Goal: Transaction & Acquisition: Purchase product/service

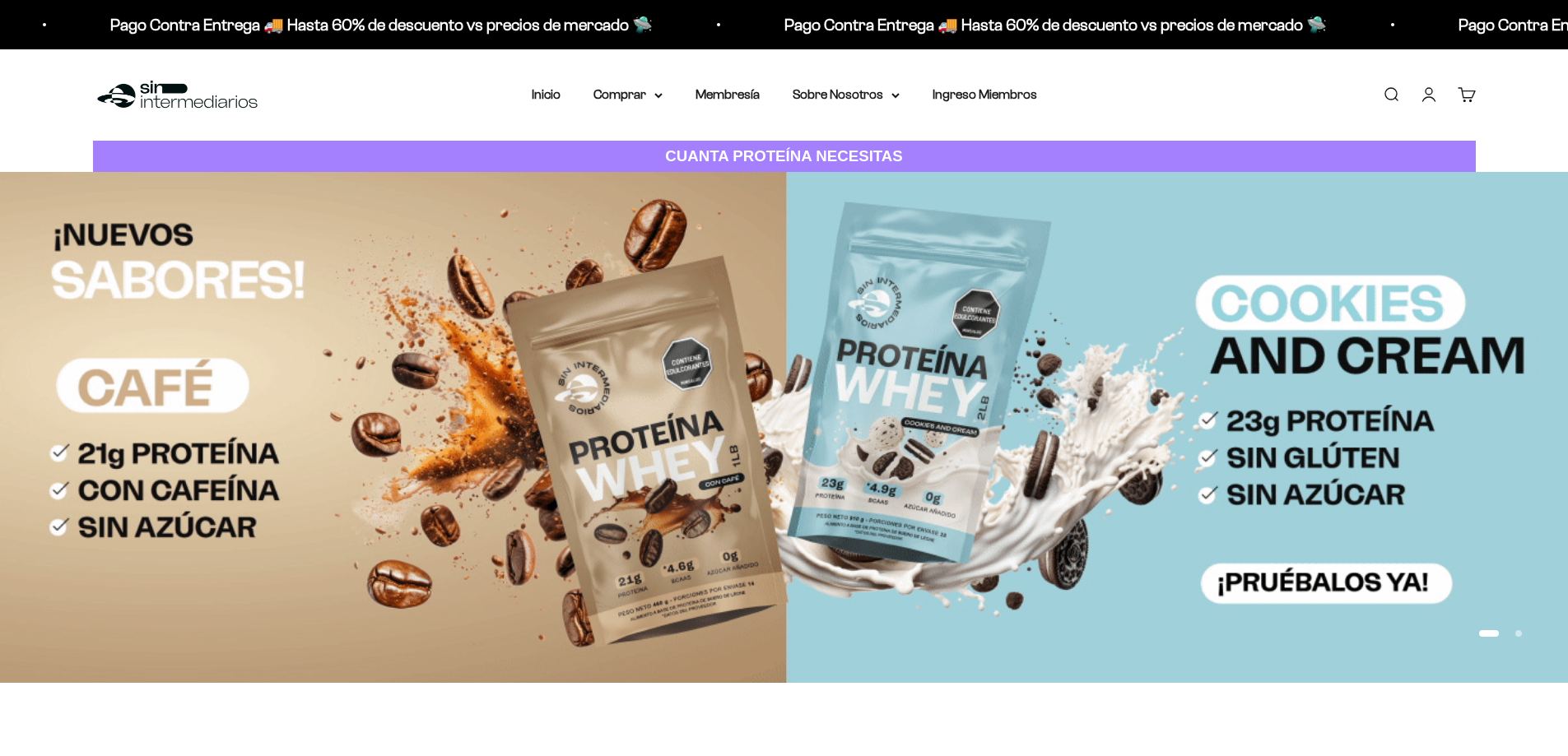
click at [1431, 101] on link "Iniciar sesión" at bounding box center [1428, 94] width 18 height 18
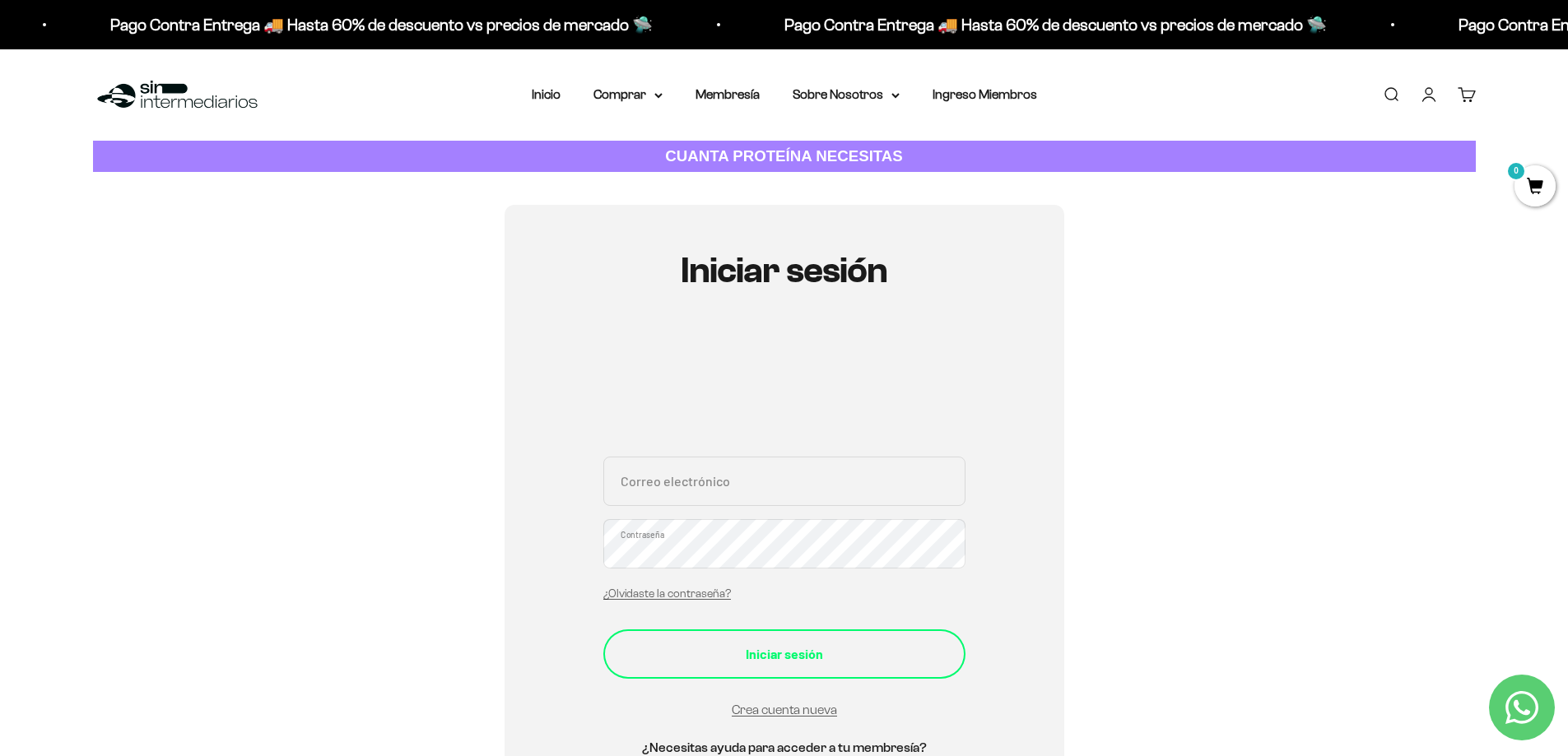
type input "[EMAIL_ADDRESS][DOMAIN_NAME]"
click at [748, 663] on div "Iniciar sesión" at bounding box center [784, 654] width 297 height 22
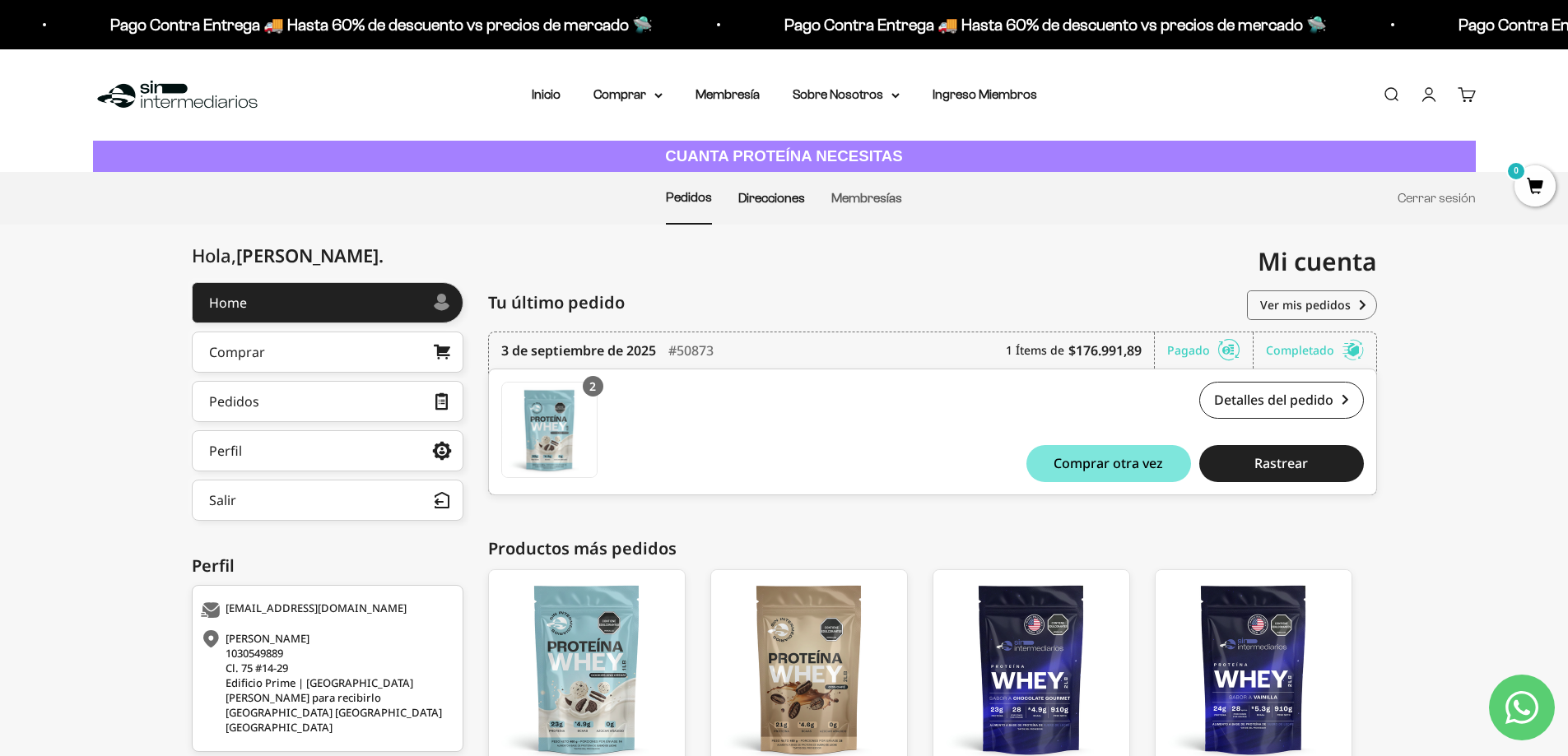
click at [747, 198] on link "Direcciones" at bounding box center [771, 198] width 66 height 14
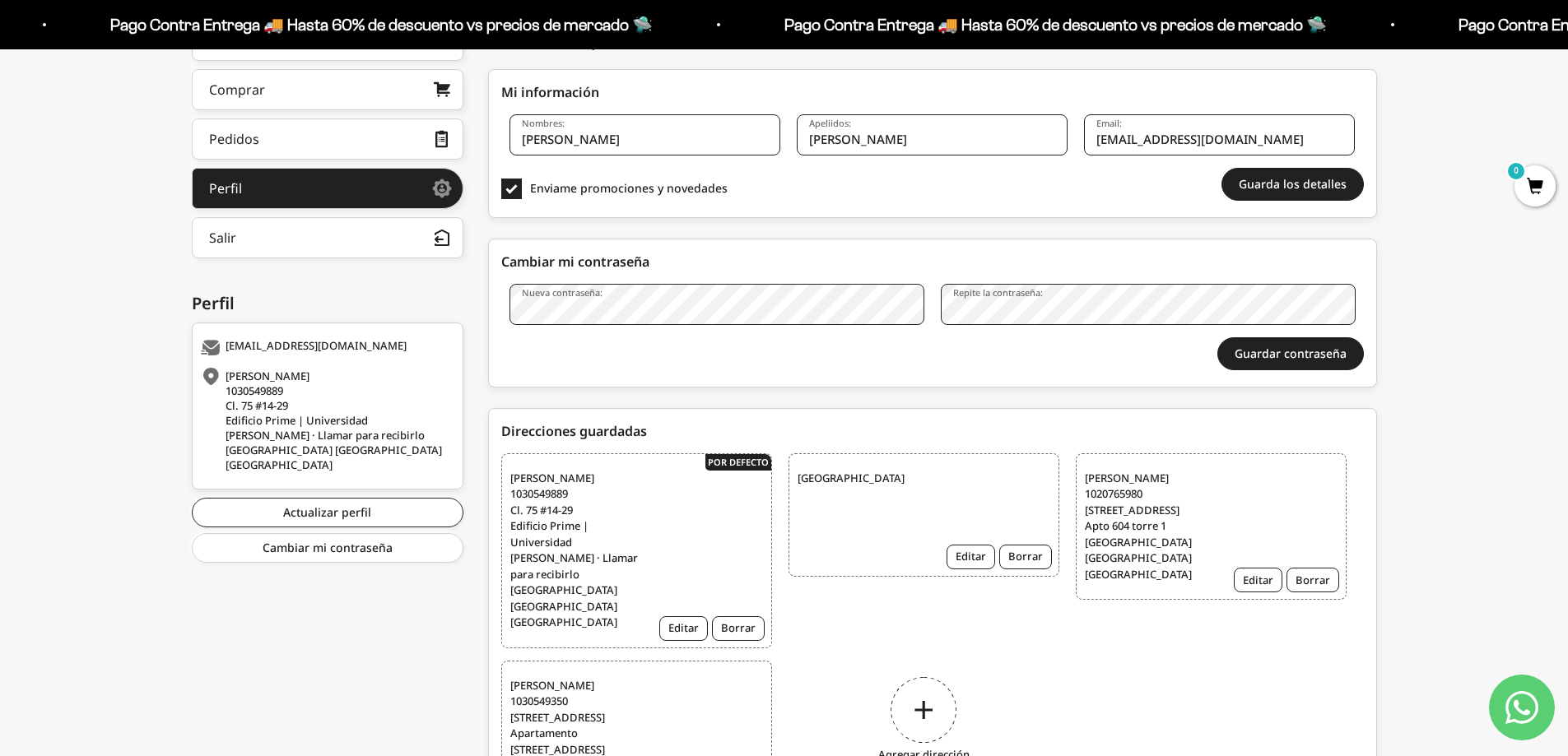
scroll to position [60, 0]
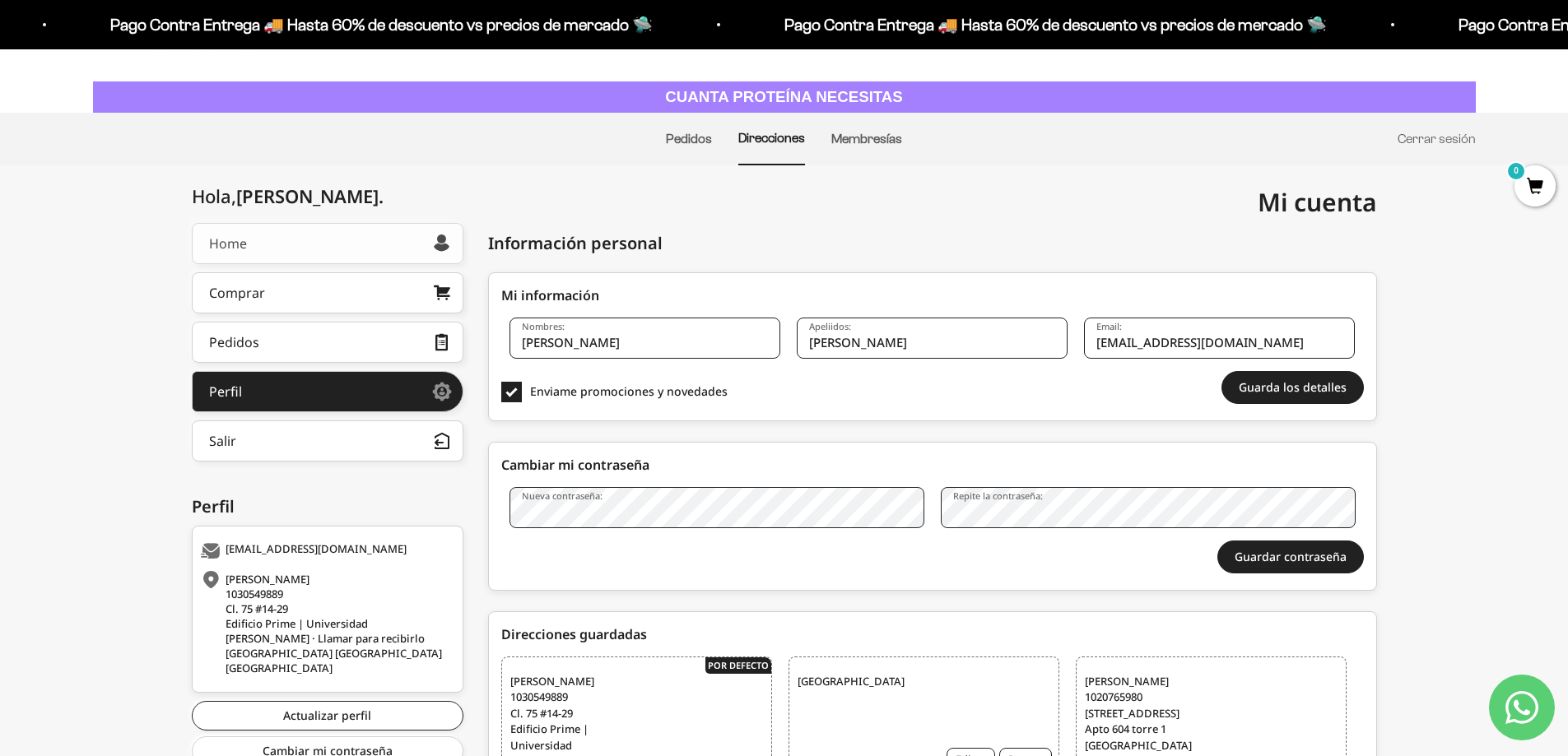
click at [291, 240] on link "Home" at bounding box center [327, 243] width 272 height 41
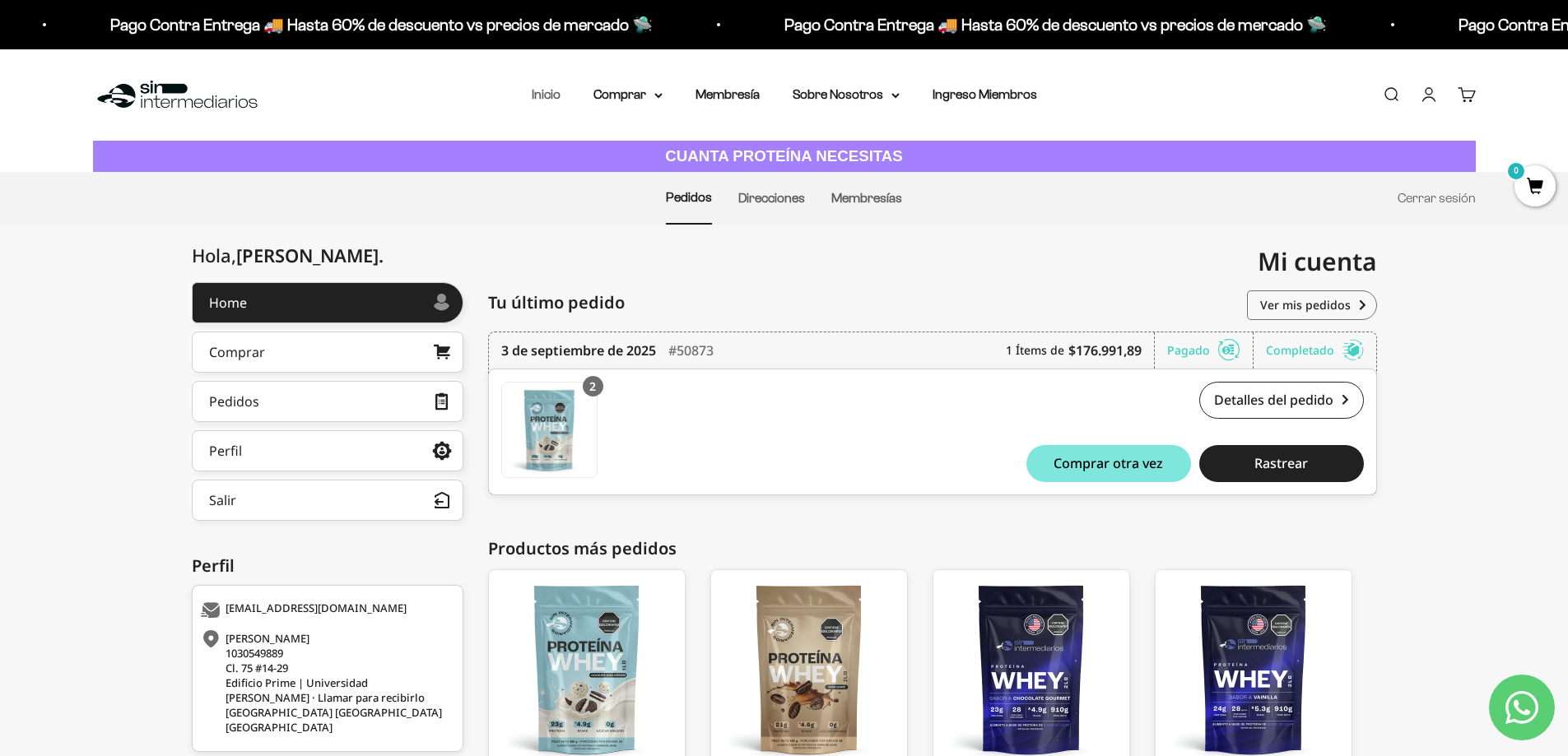
click at [542, 93] on link "Inicio" at bounding box center [546, 94] width 28 height 14
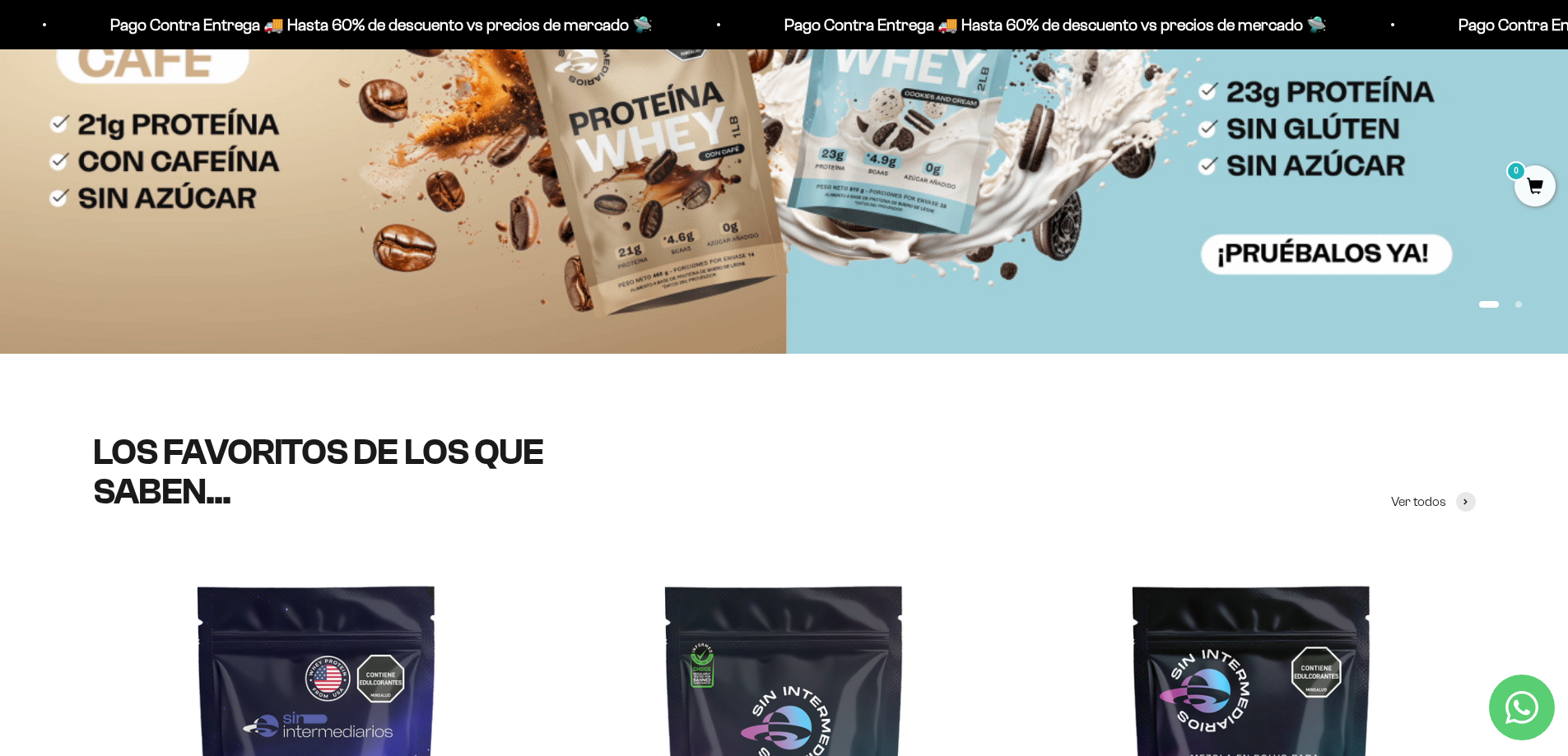
scroll to position [658, 0]
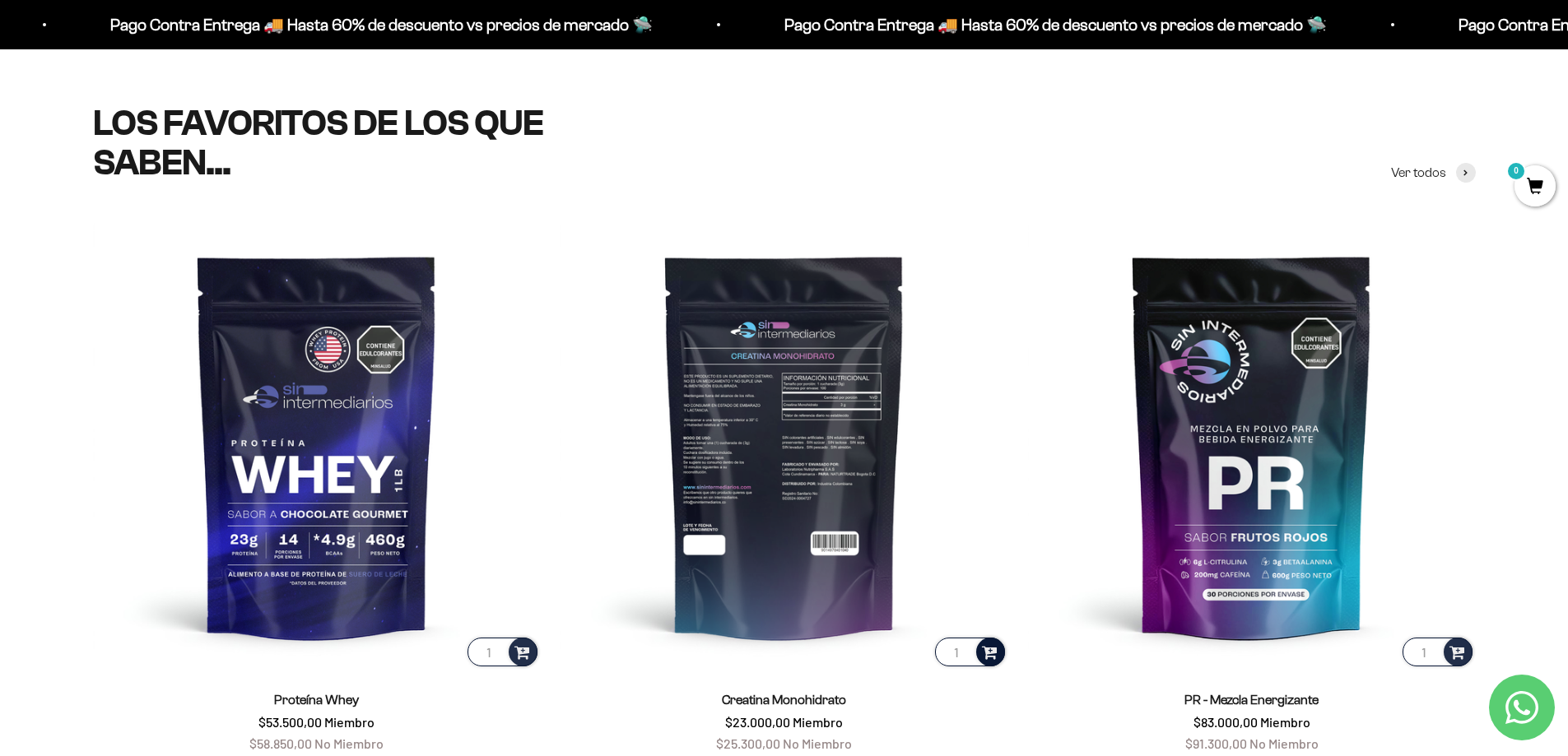
click at [998, 655] on div at bounding box center [990, 652] width 28 height 28
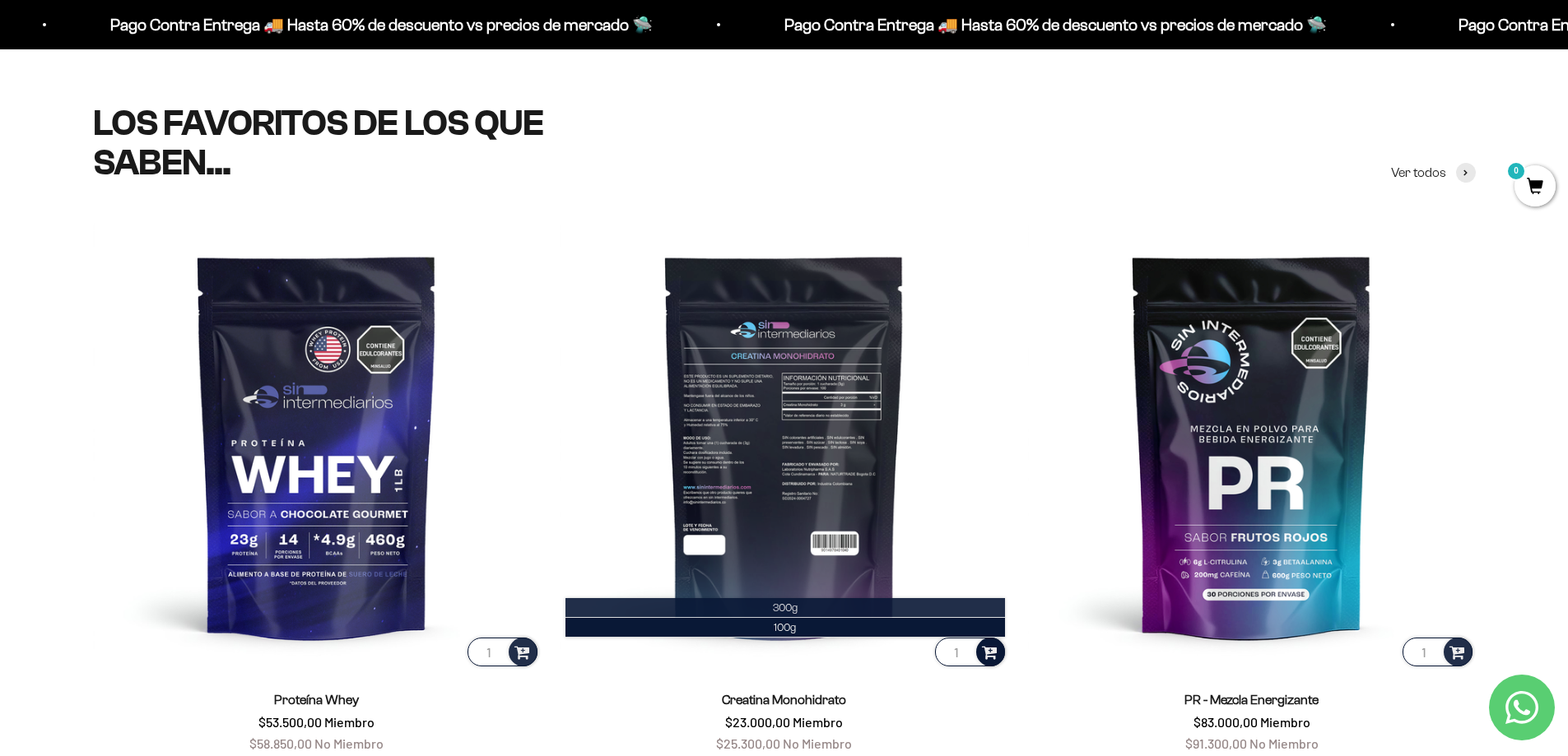
click at [755, 606] on li "300g" at bounding box center [785, 607] width 440 height 20
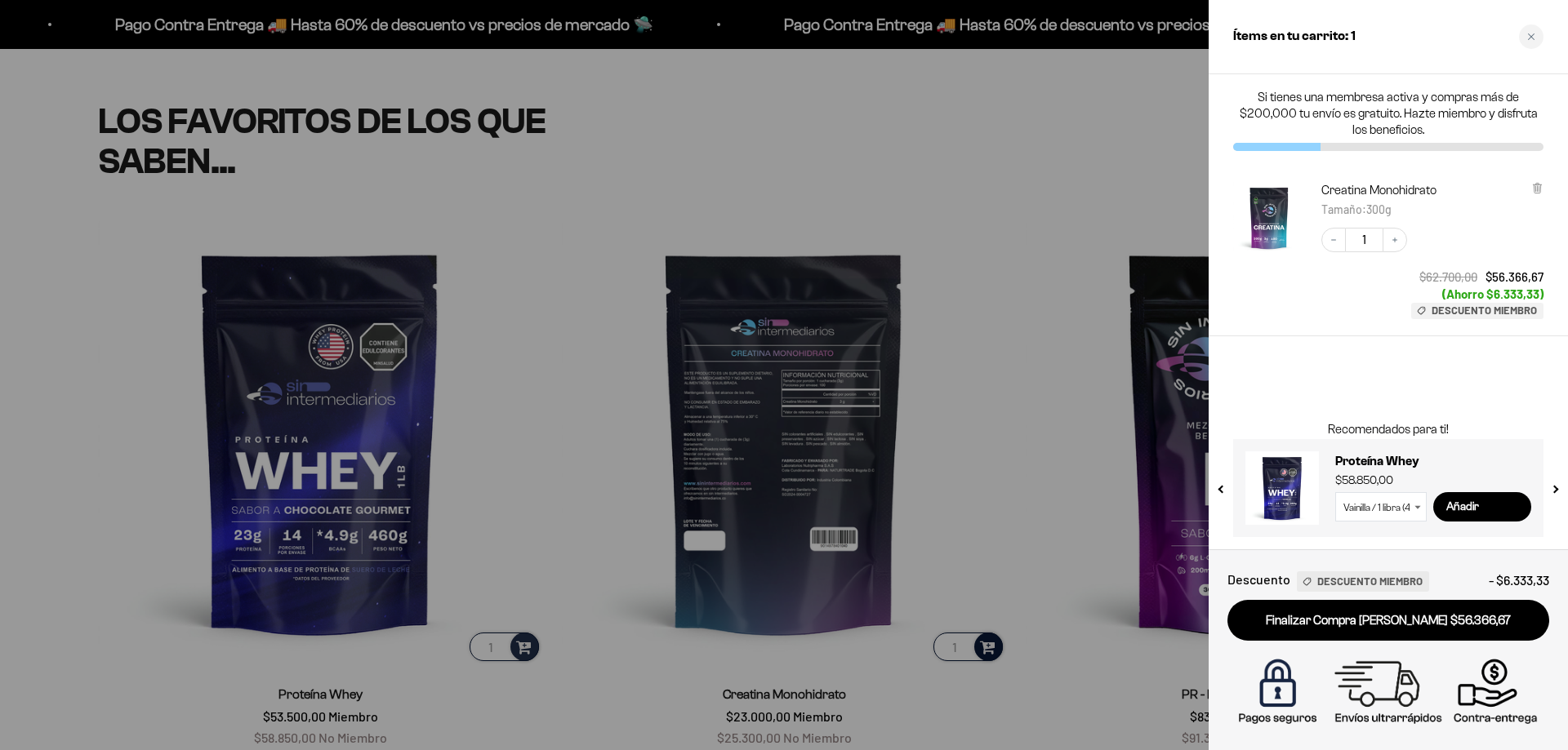
scroll to position [656, 0]
click at [1535, 40] on div "Close cart" at bounding box center [1531, 37] width 24 height 24
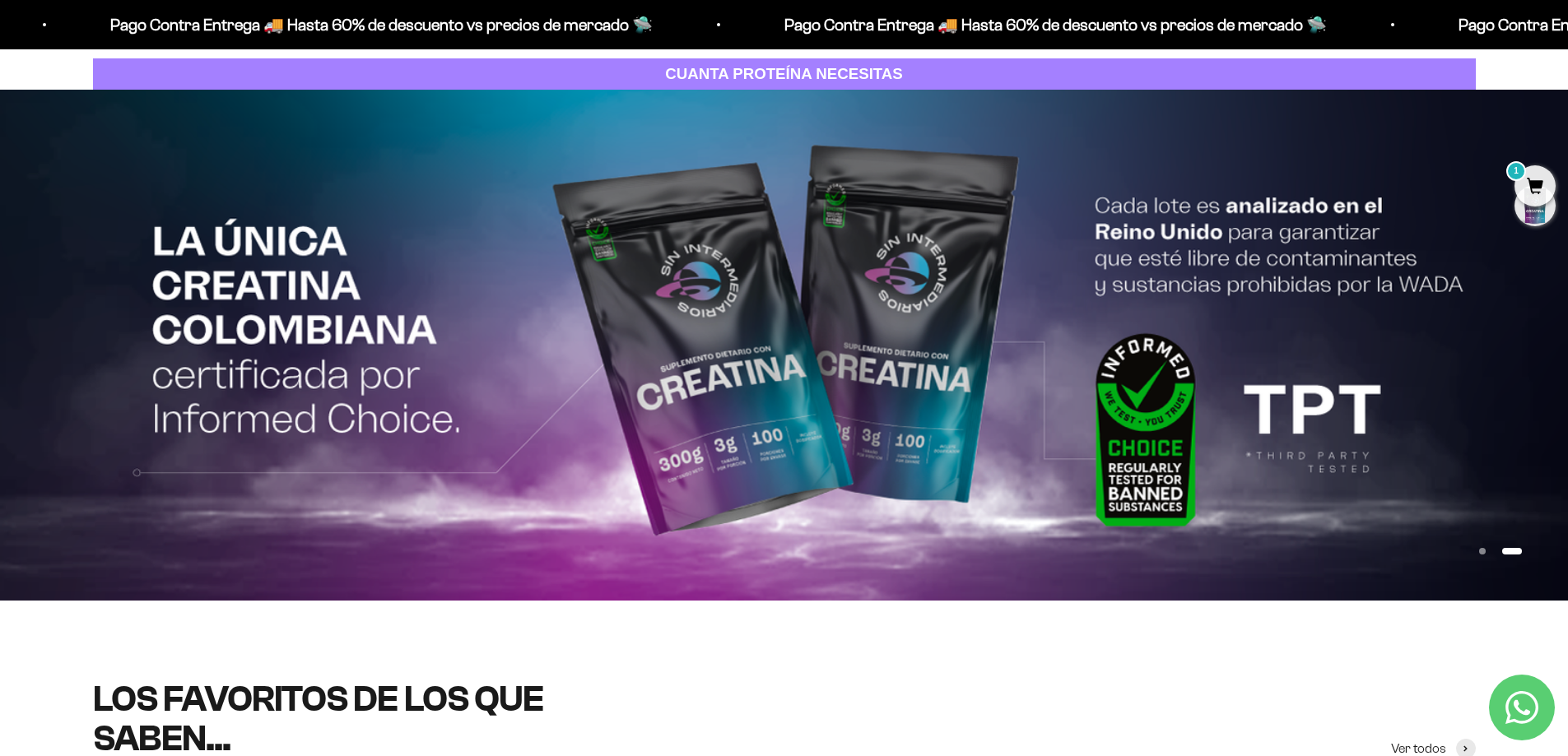
scroll to position [0, 0]
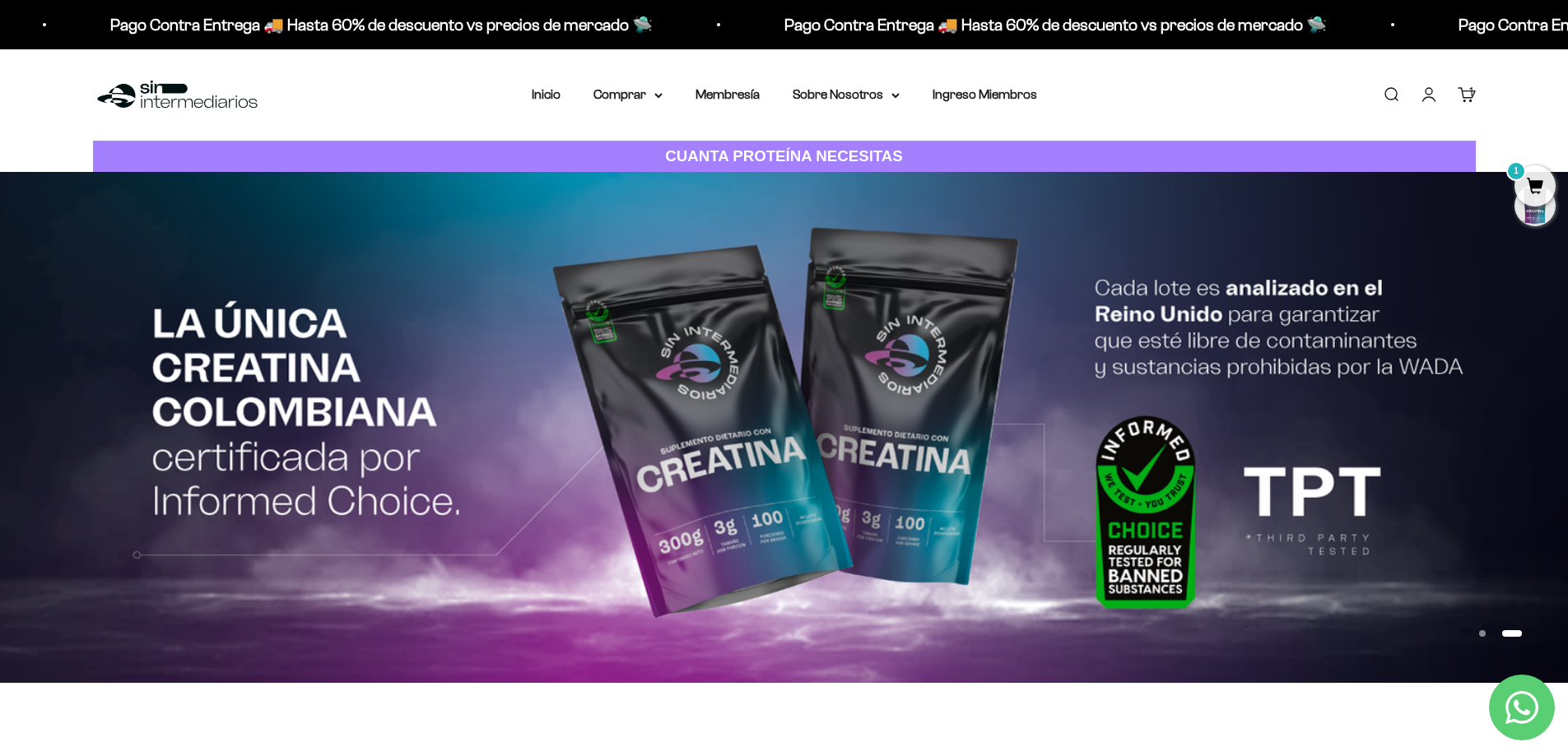
click at [937, 386] on img at bounding box center [784, 427] width 1568 height 511
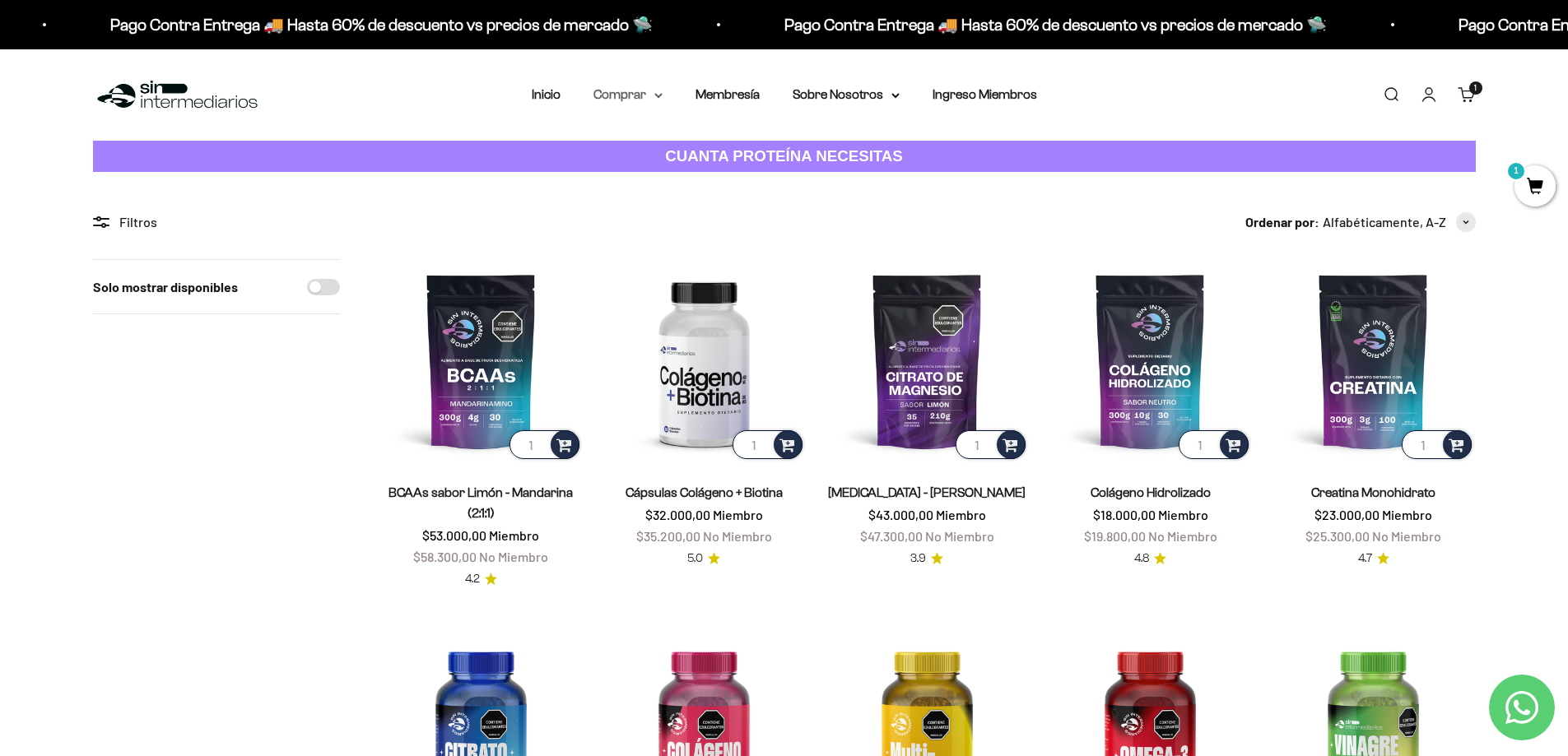
click at [653, 91] on summary "Comprar" at bounding box center [627, 95] width 69 height 22
click at [730, 148] on summary "Proteínas" at bounding box center [671, 147] width 135 height 22
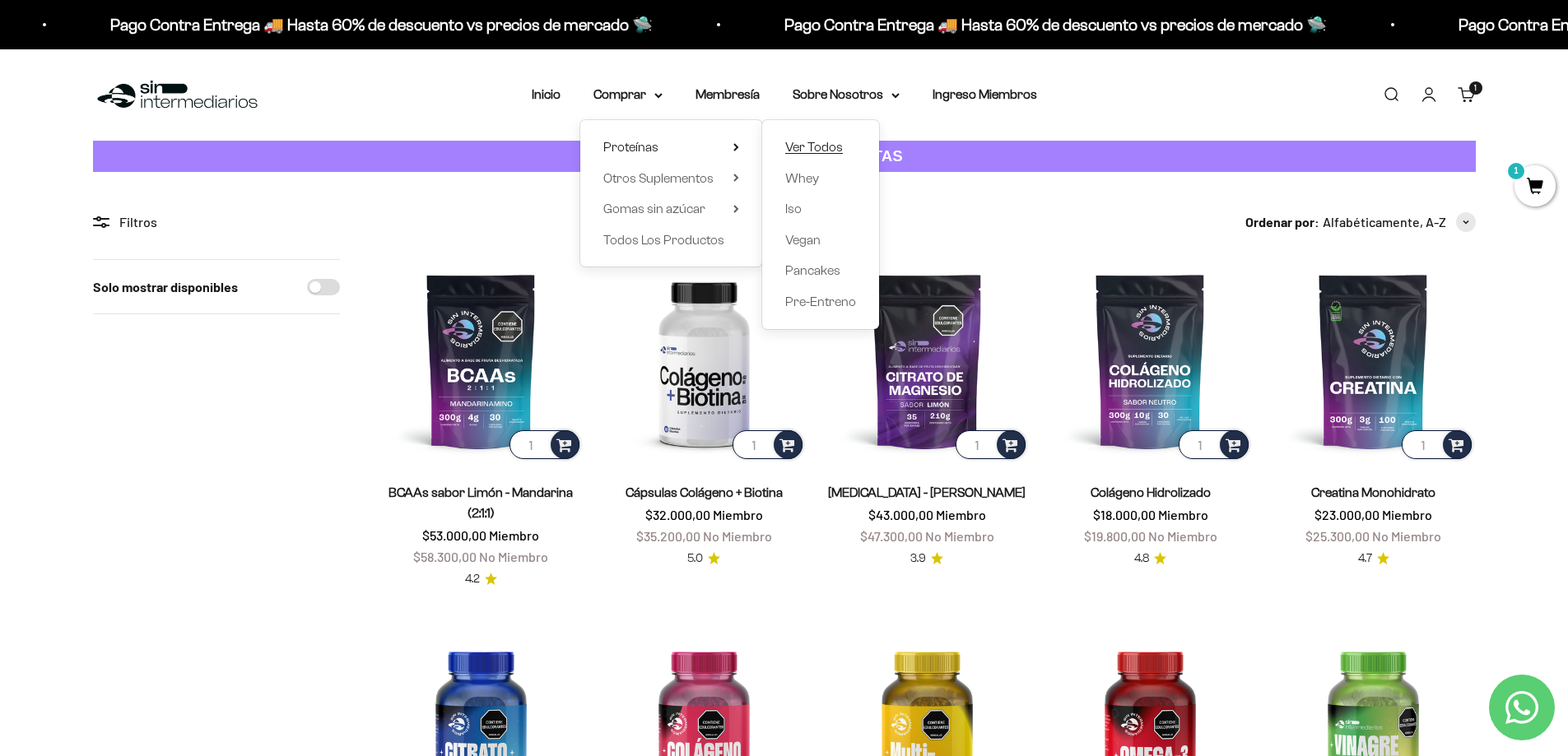
click at [809, 147] on span "Ver Todos" at bounding box center [814, 147] width 58 height 14
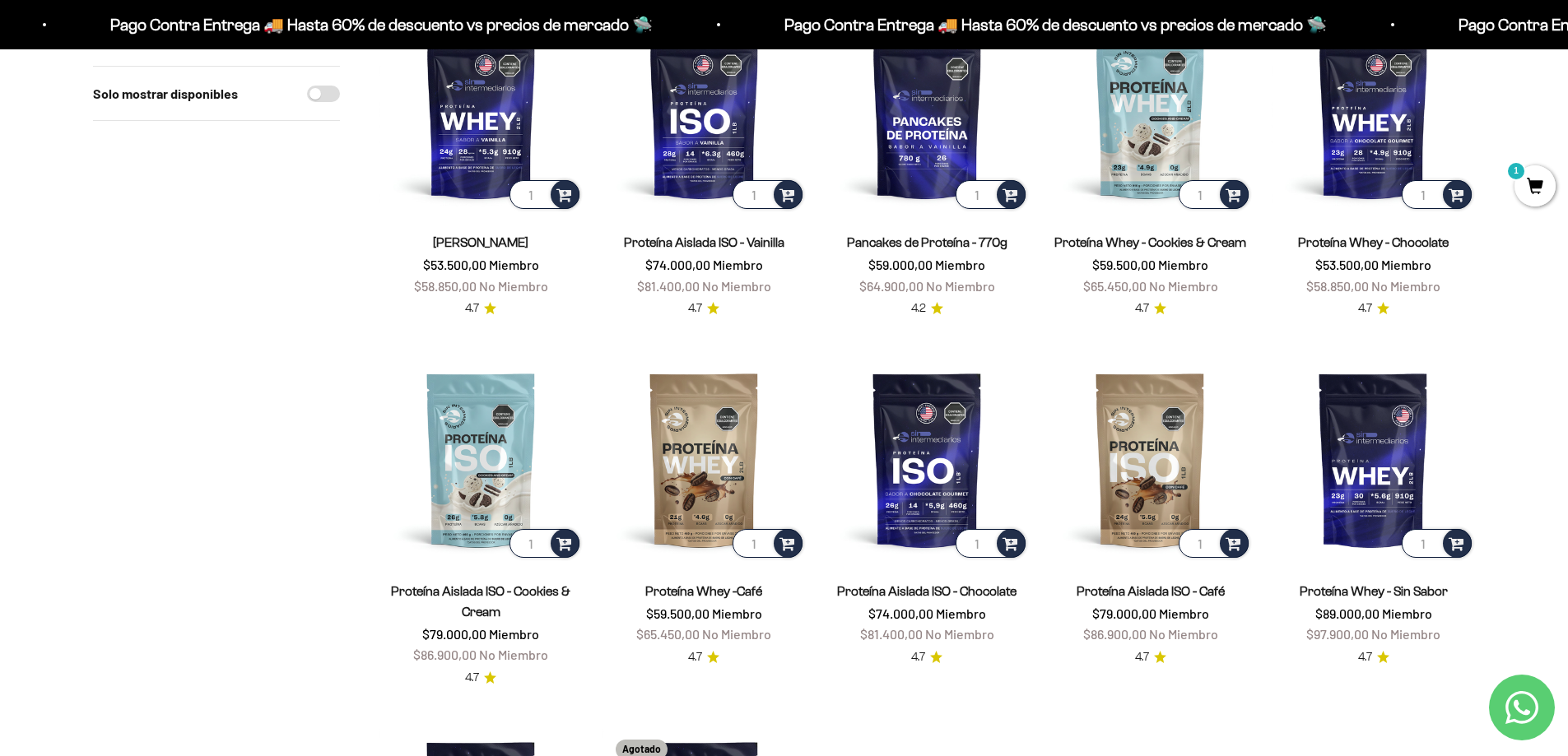
scroll to position [247, 0]
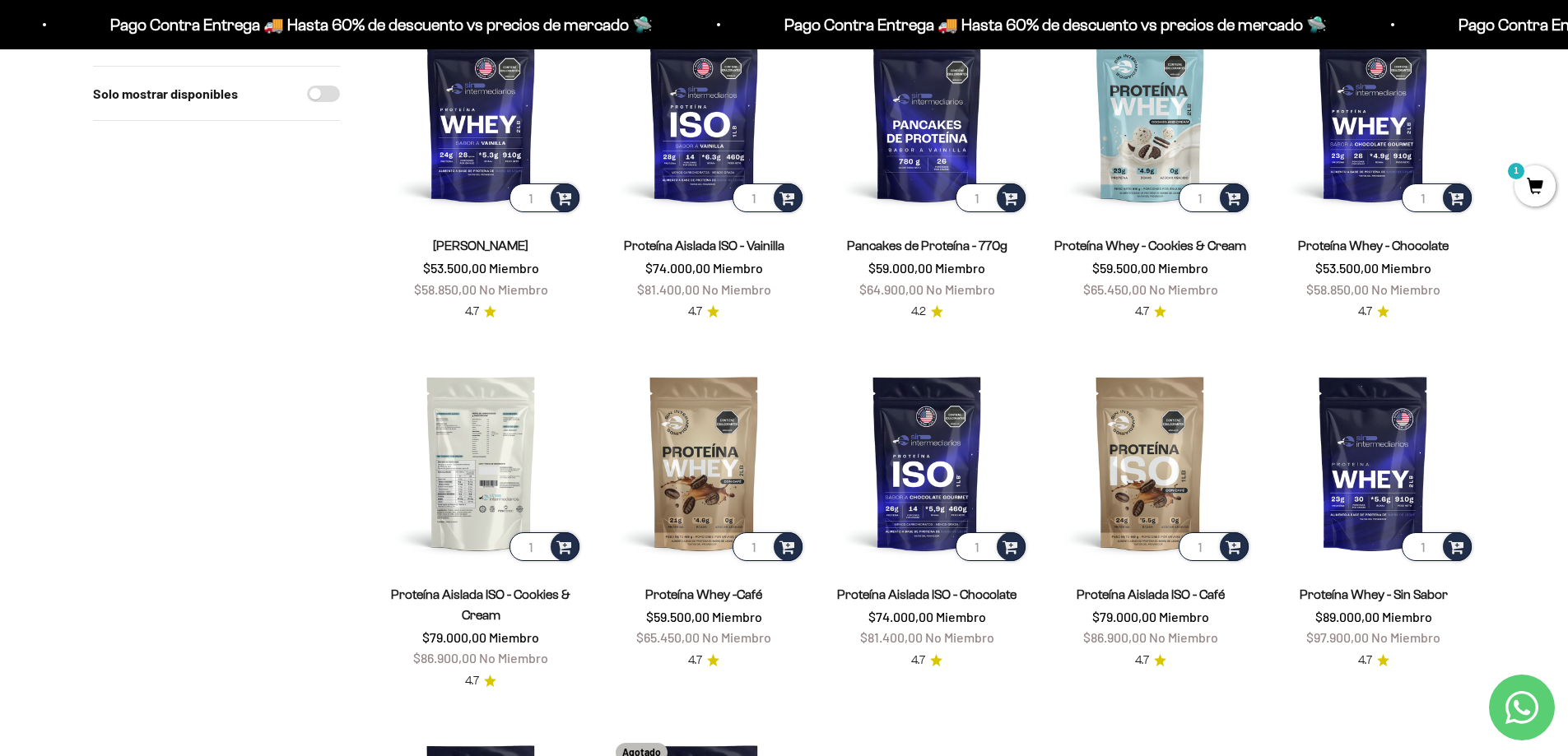
click at [482, 437] on img at bounding box center [480, 462] width 204 height 204
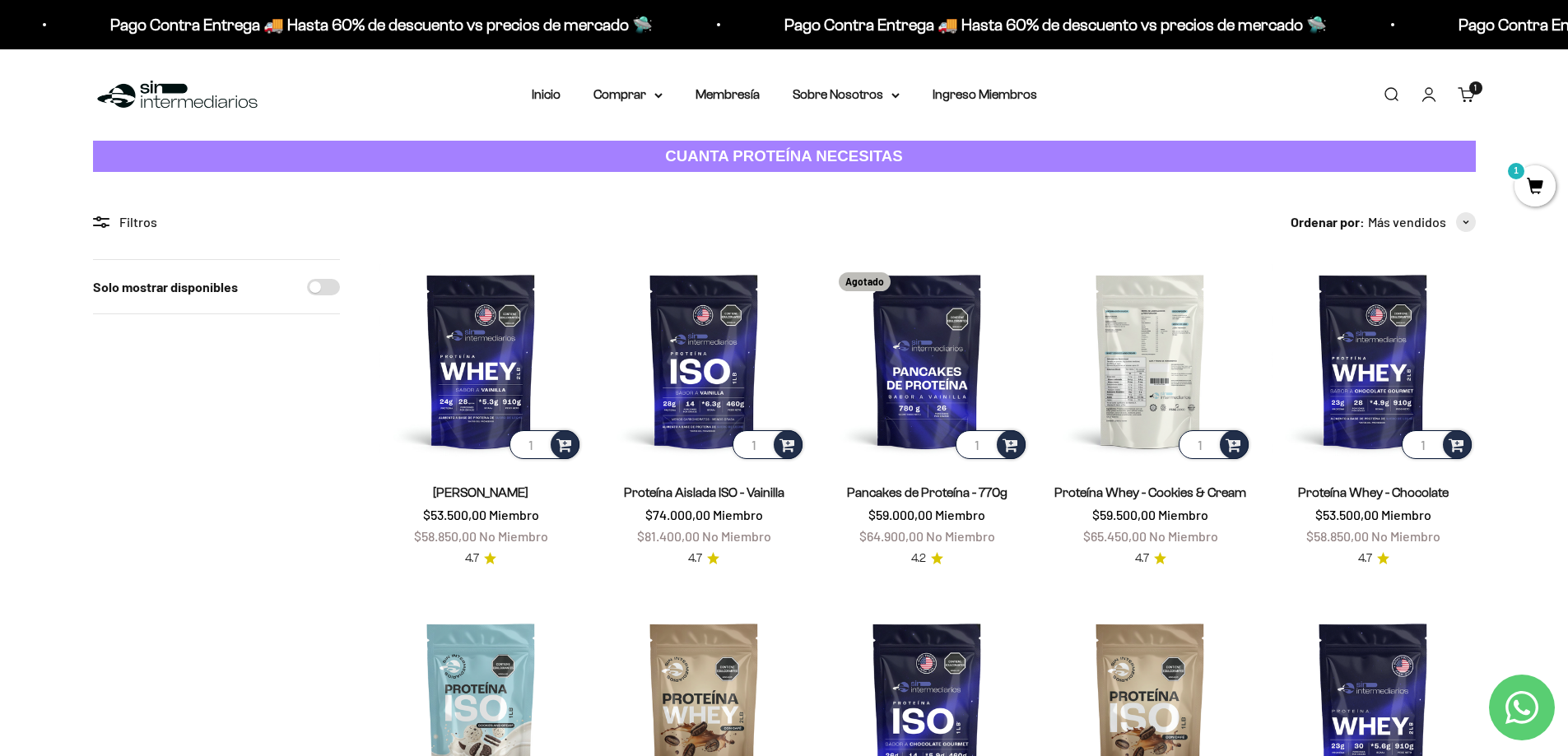
click at [1171, 328] on img at bounding box center [1150, 361] width 204 height 204
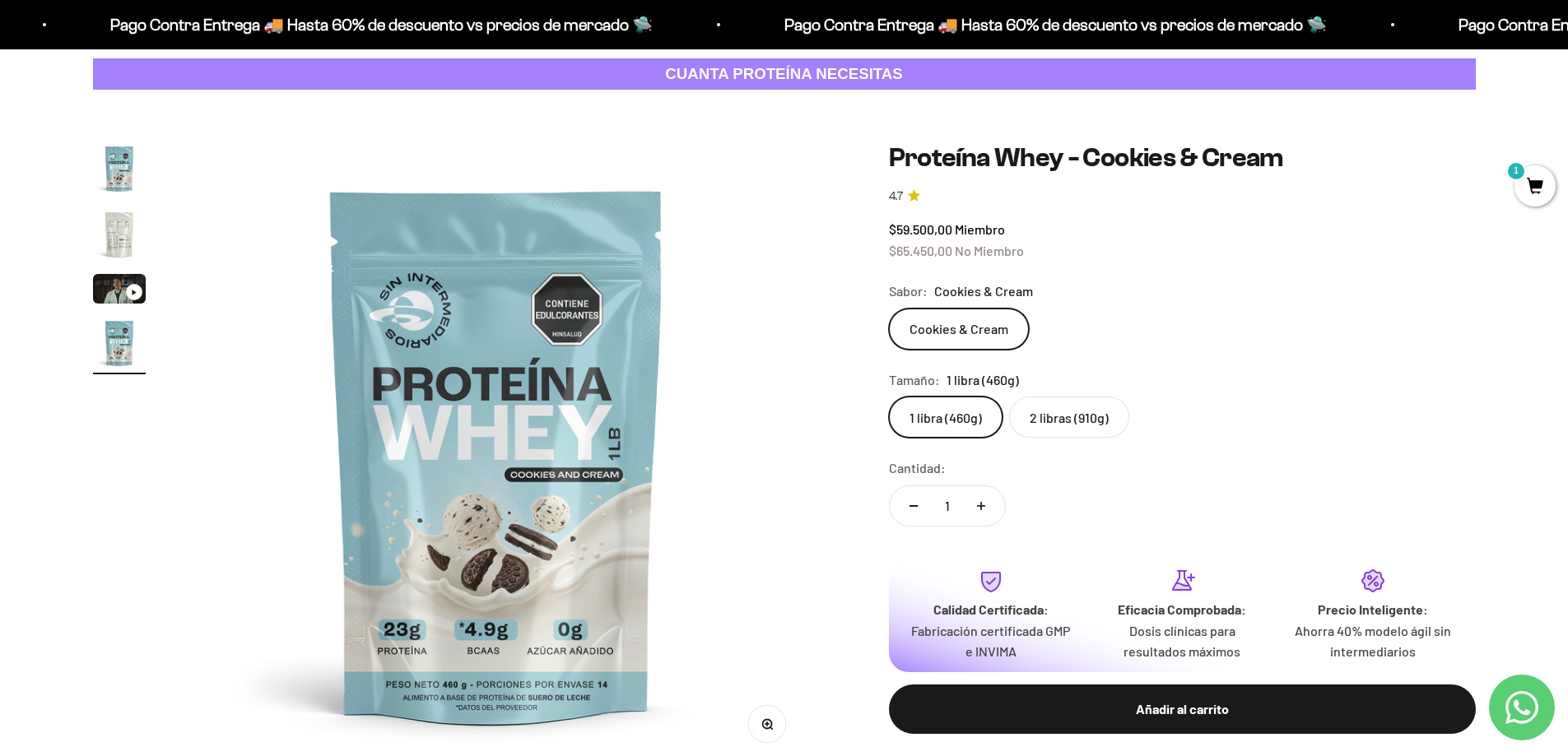
click at [1058, 438] on label "2 libras (910g)" at bounding box center [1069, 417] width 120 height 41
click at [889, 397] on input "2 libras (910g)" at bounding box center [888, 396] width 1 height 1
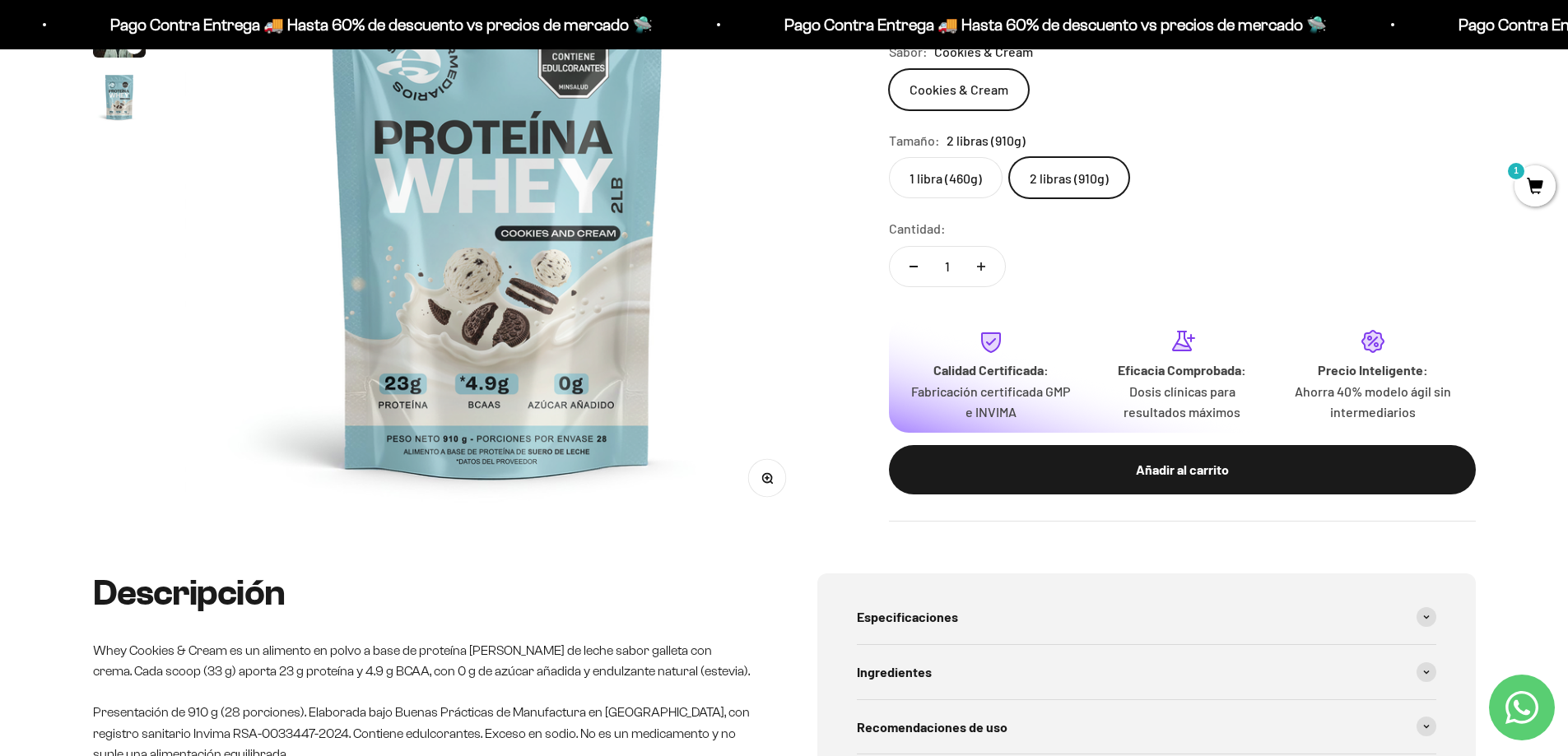
scroll to position [329, 0]
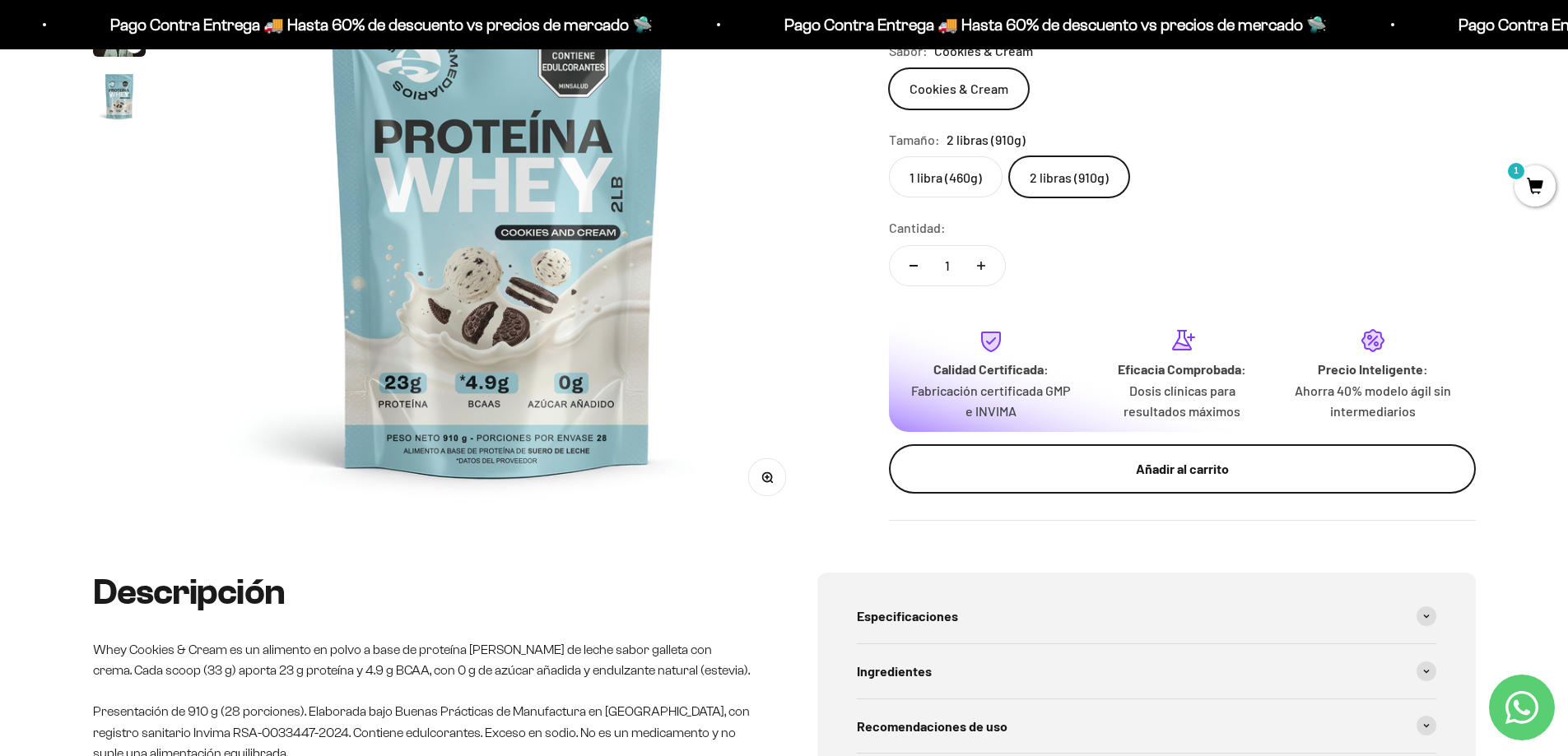
click at [1062, 479] on div "Añadir al carrito" at bounding box center [1182, 469] width 521 height 22
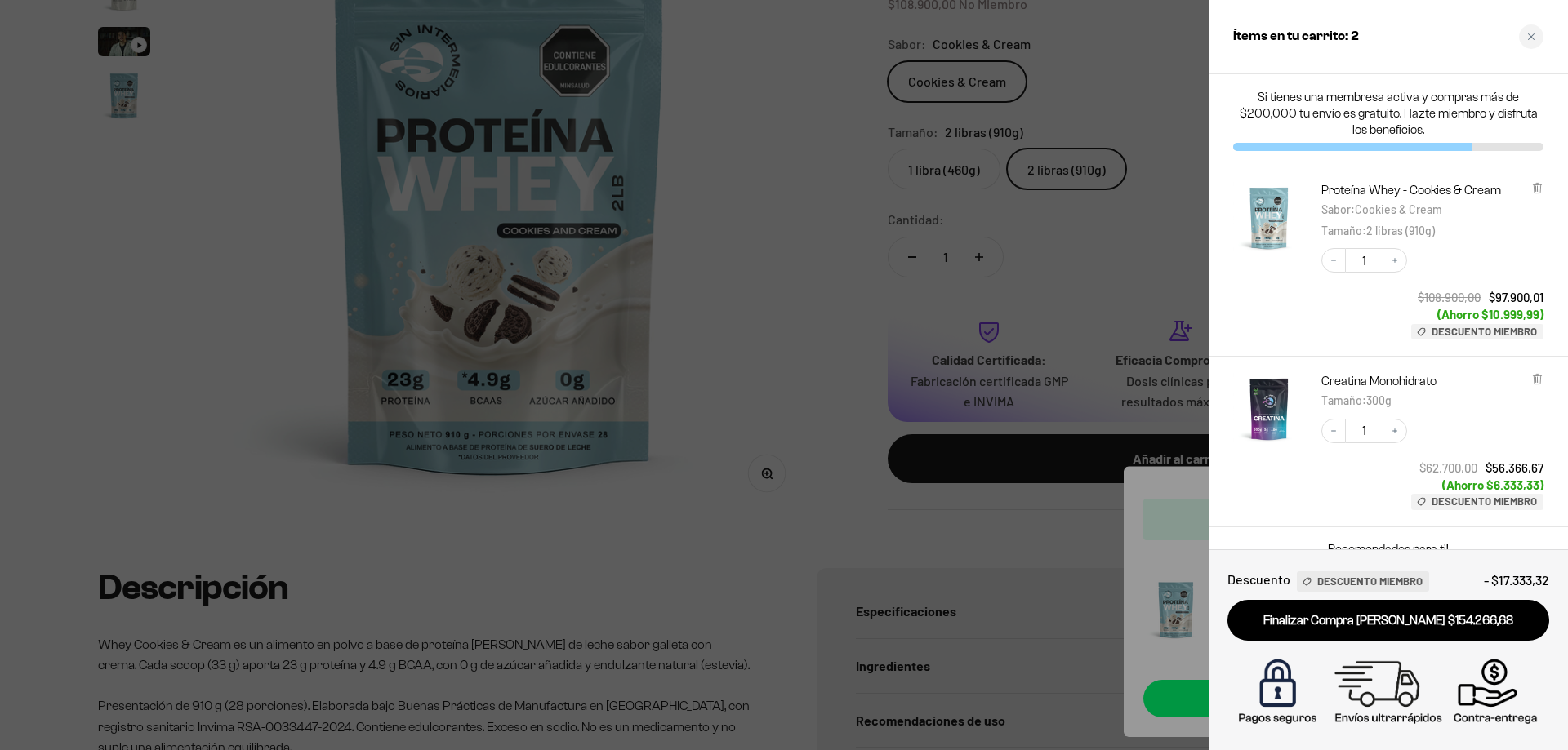
click at [786, 400] on div at bounding box center [784, 375] width 1568 height 750
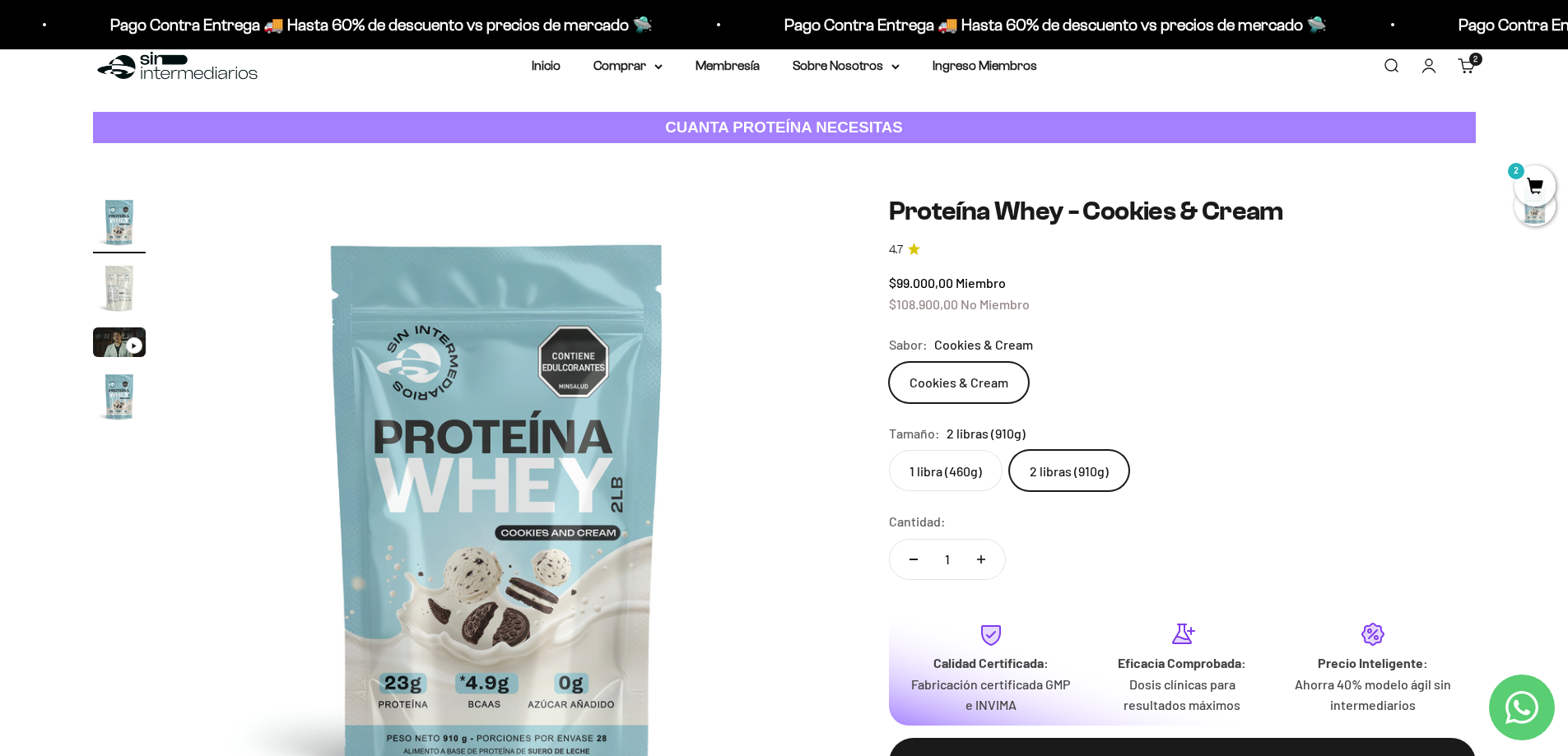
scroll to position [0, 0]
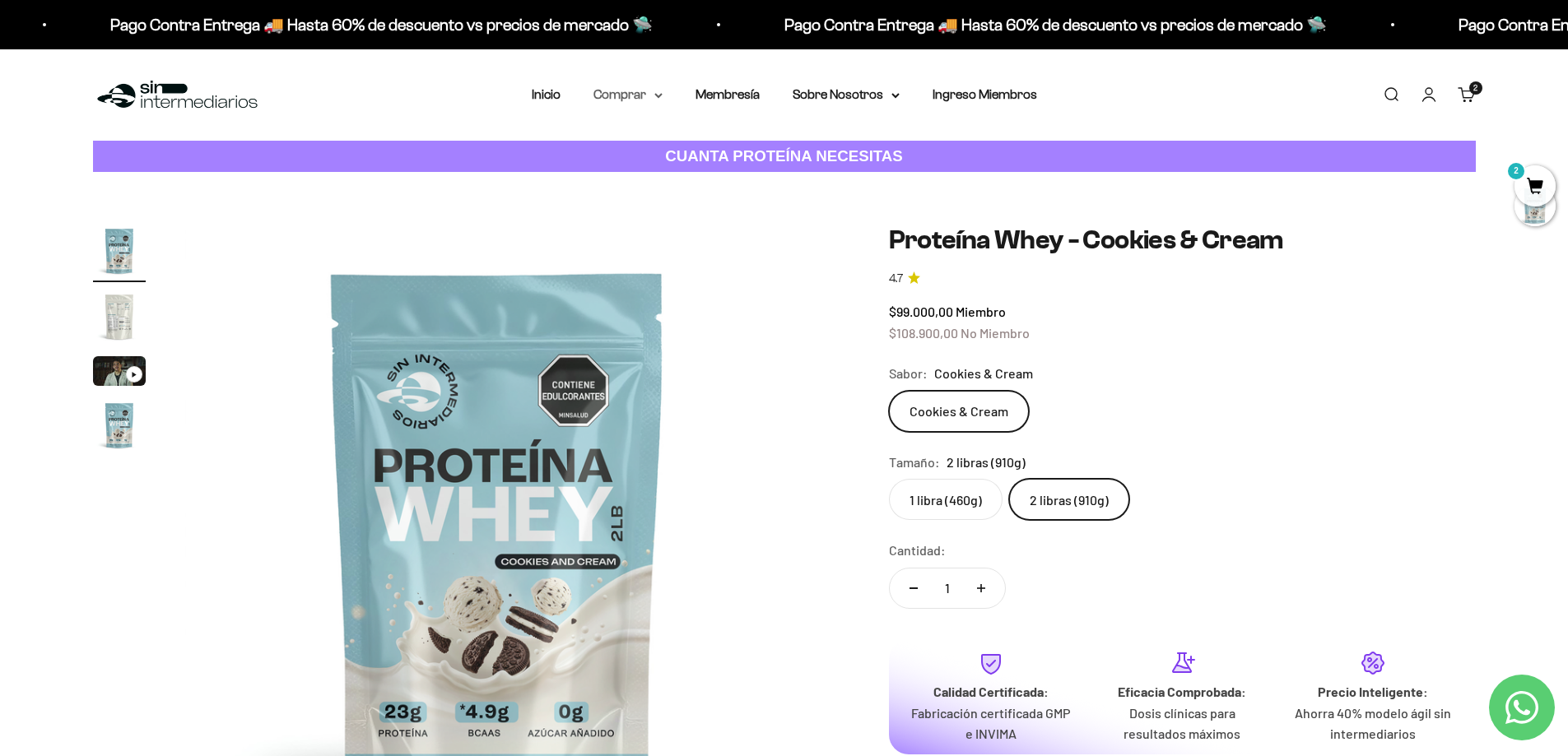
click at [632, 91] on summary "Comprar" at bounding box center [627, 95] width 69 height 22
click at [650, 182] on span "Otros Suplementos" at bounding box center [658, 178] width 110 height 14
click at [643, 208] on span "Gomas sin azúcar" at bounding box center [655, 208] width 102 height 14
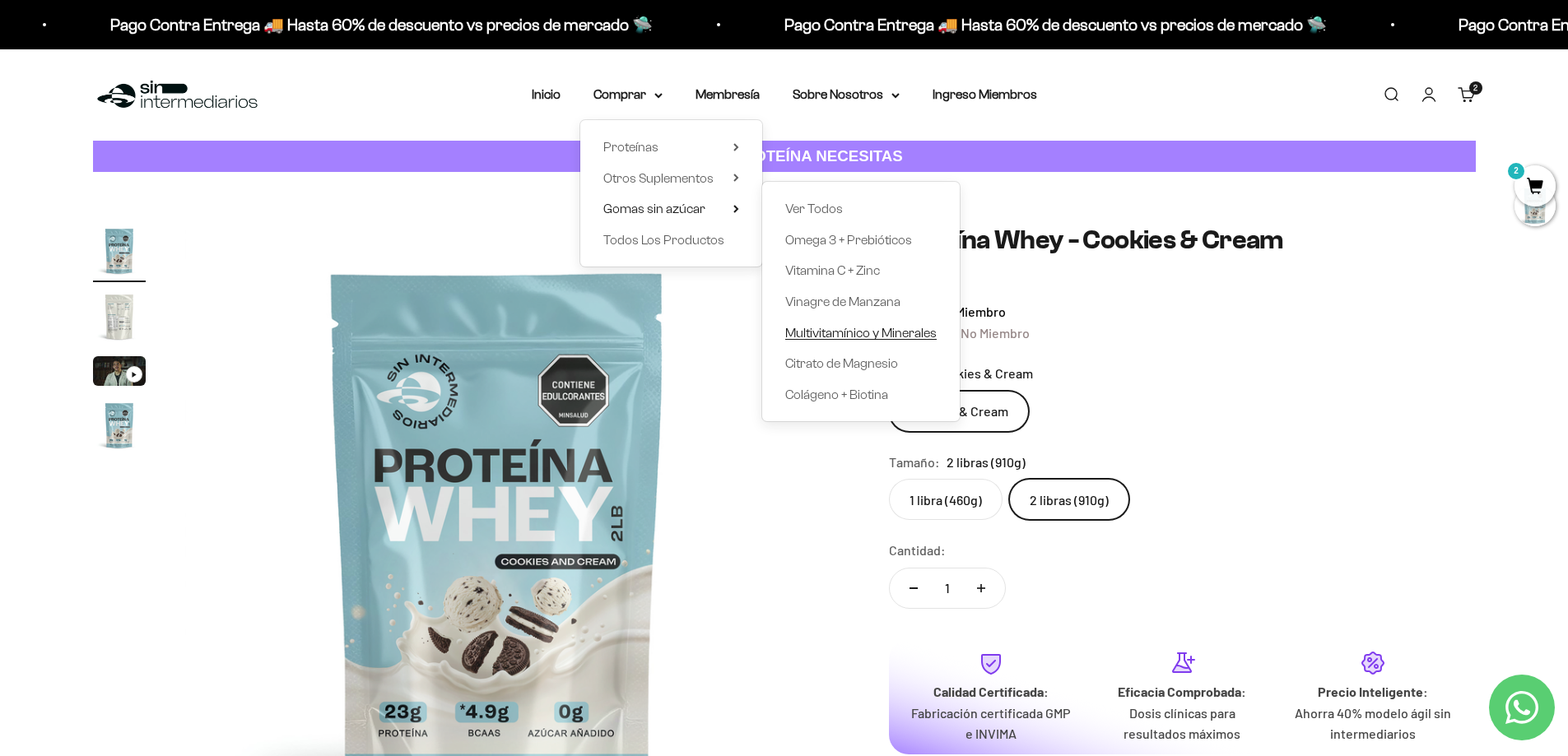
click at [837, 338] on span "Multivitamínico y Minerales" at bounding box center [861, 333] width 152 height 14
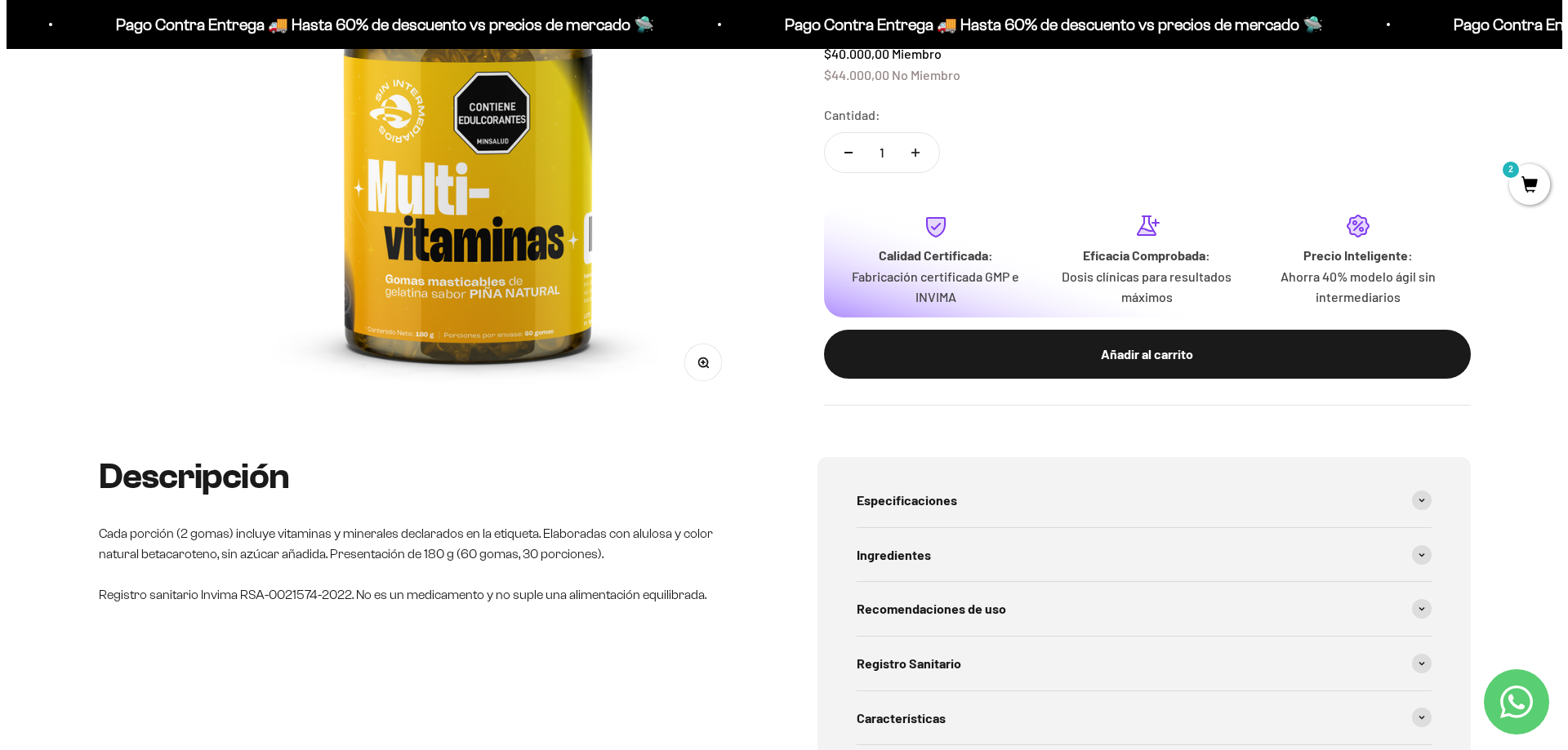
scroll to position [164, 0]
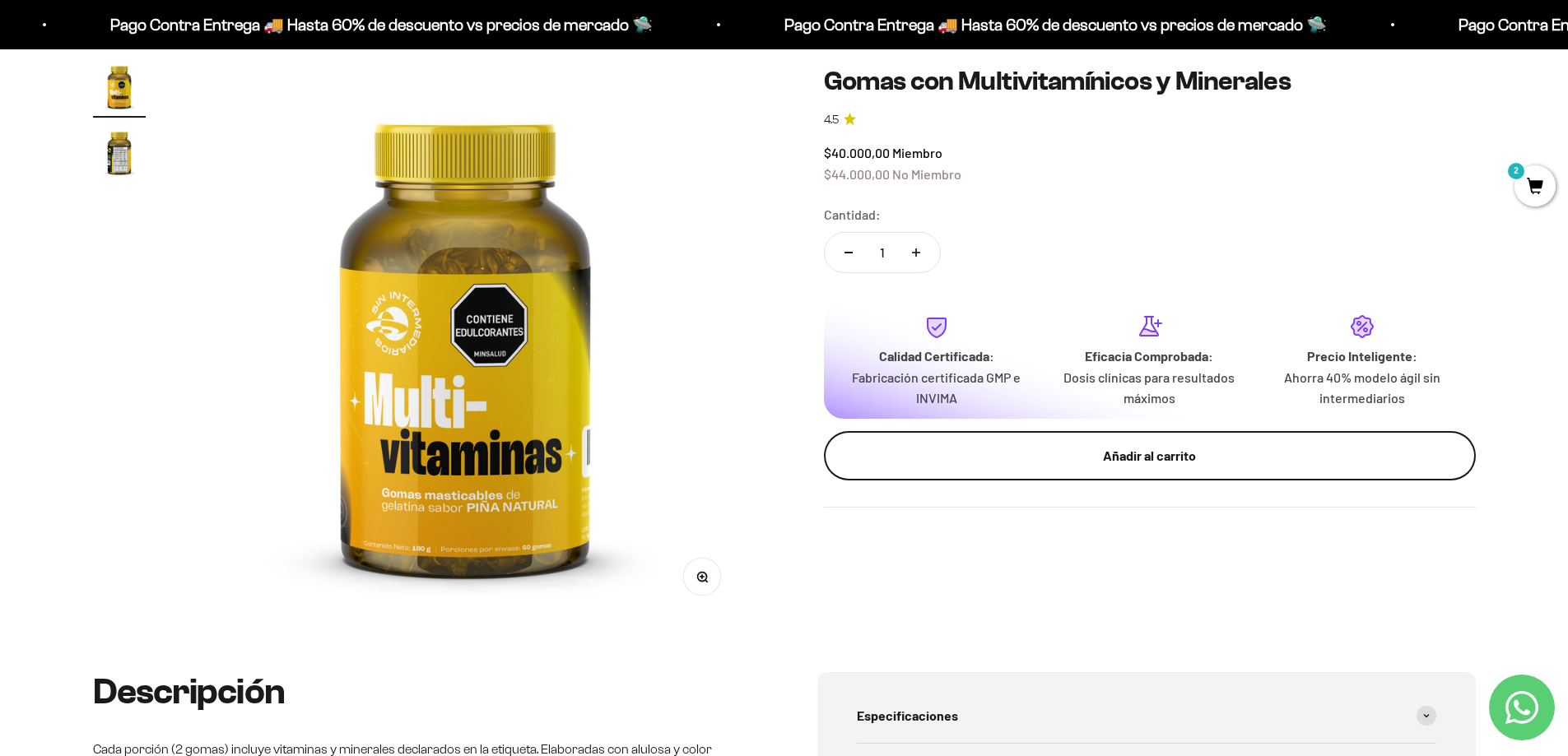
click at [986, 447] on div "Añadir al carrito" at bounding box center [1149, 456] width 586 height 22
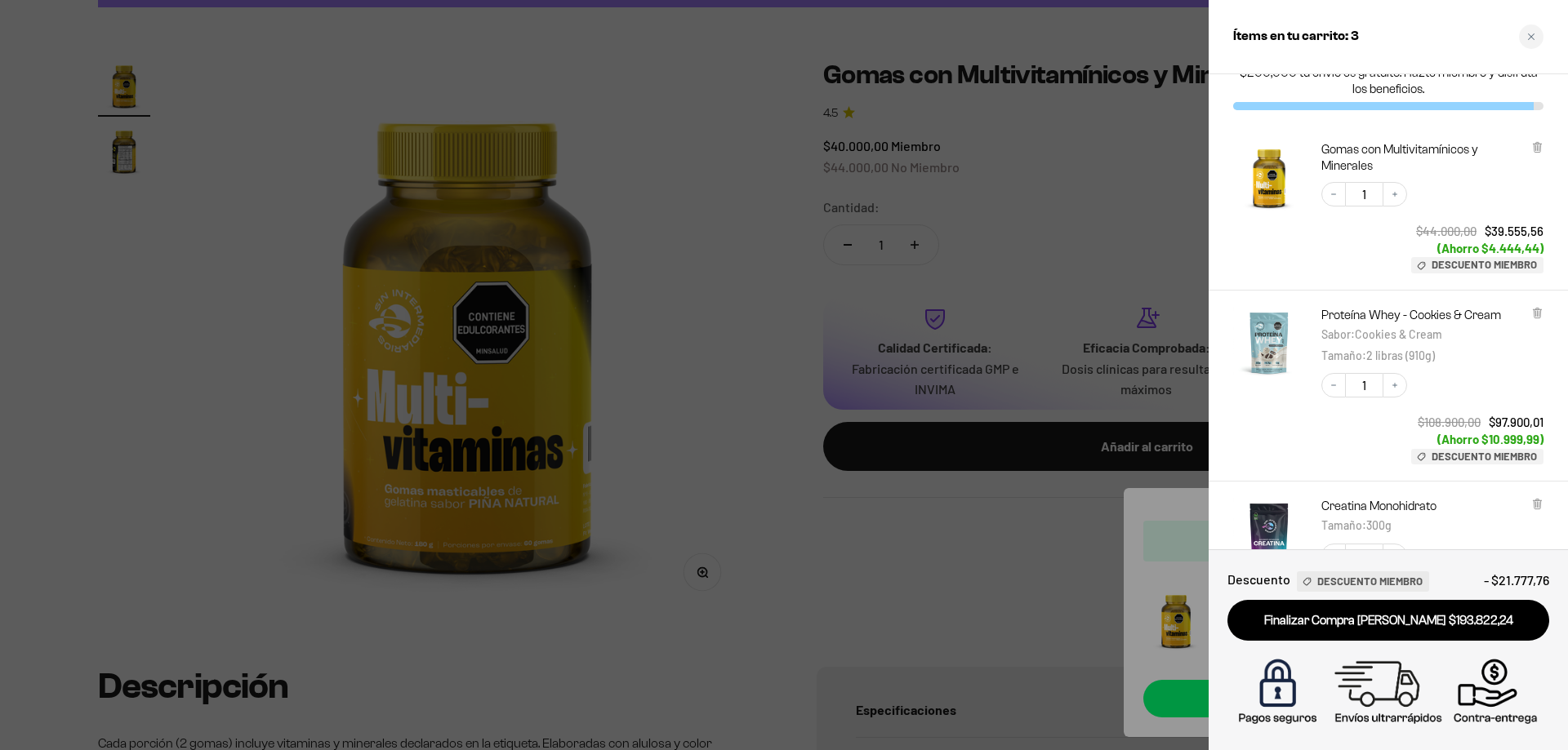
scroll to position [0, 0]
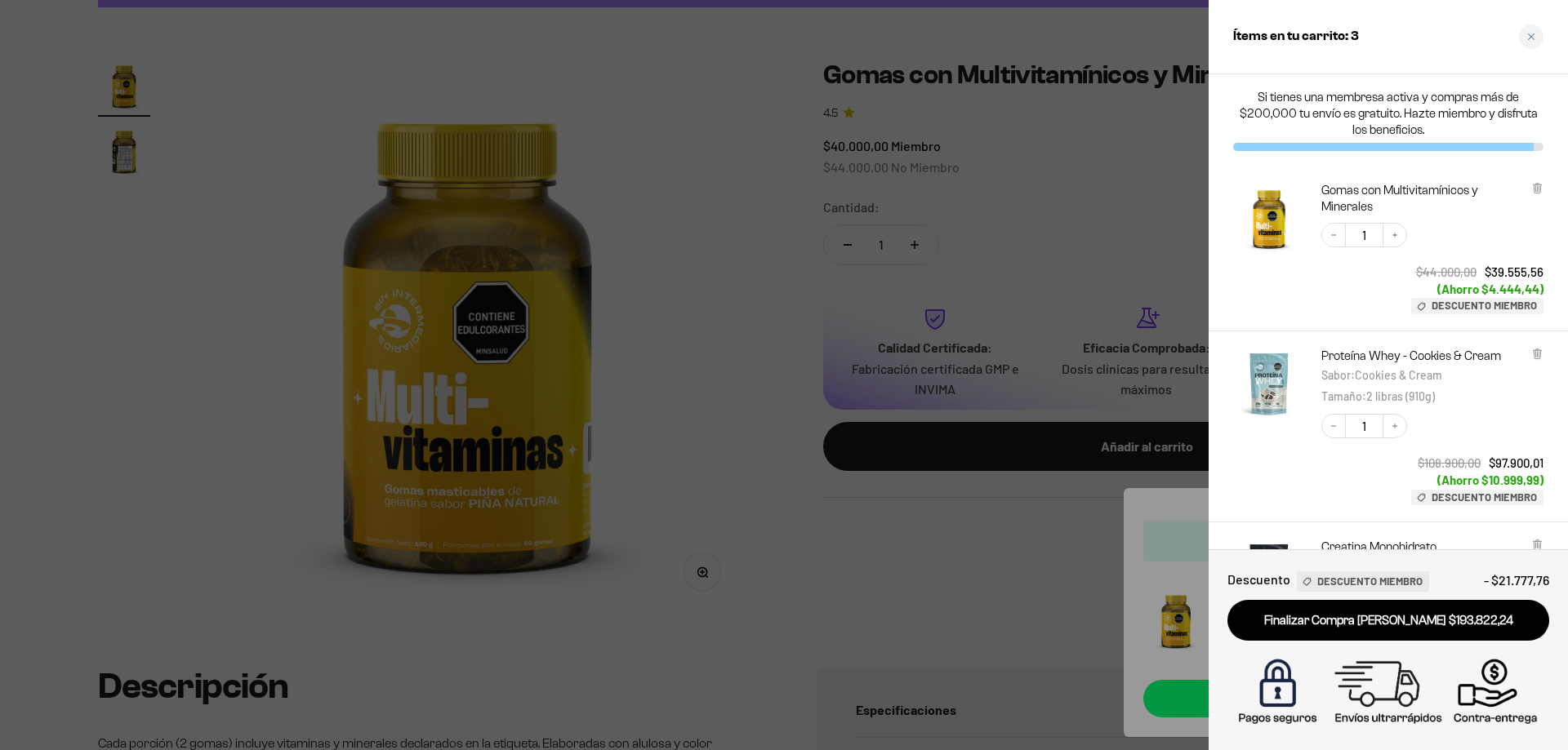
click at [1532, 190] on icon at bounding box center [1537, 188] width 12 height 12
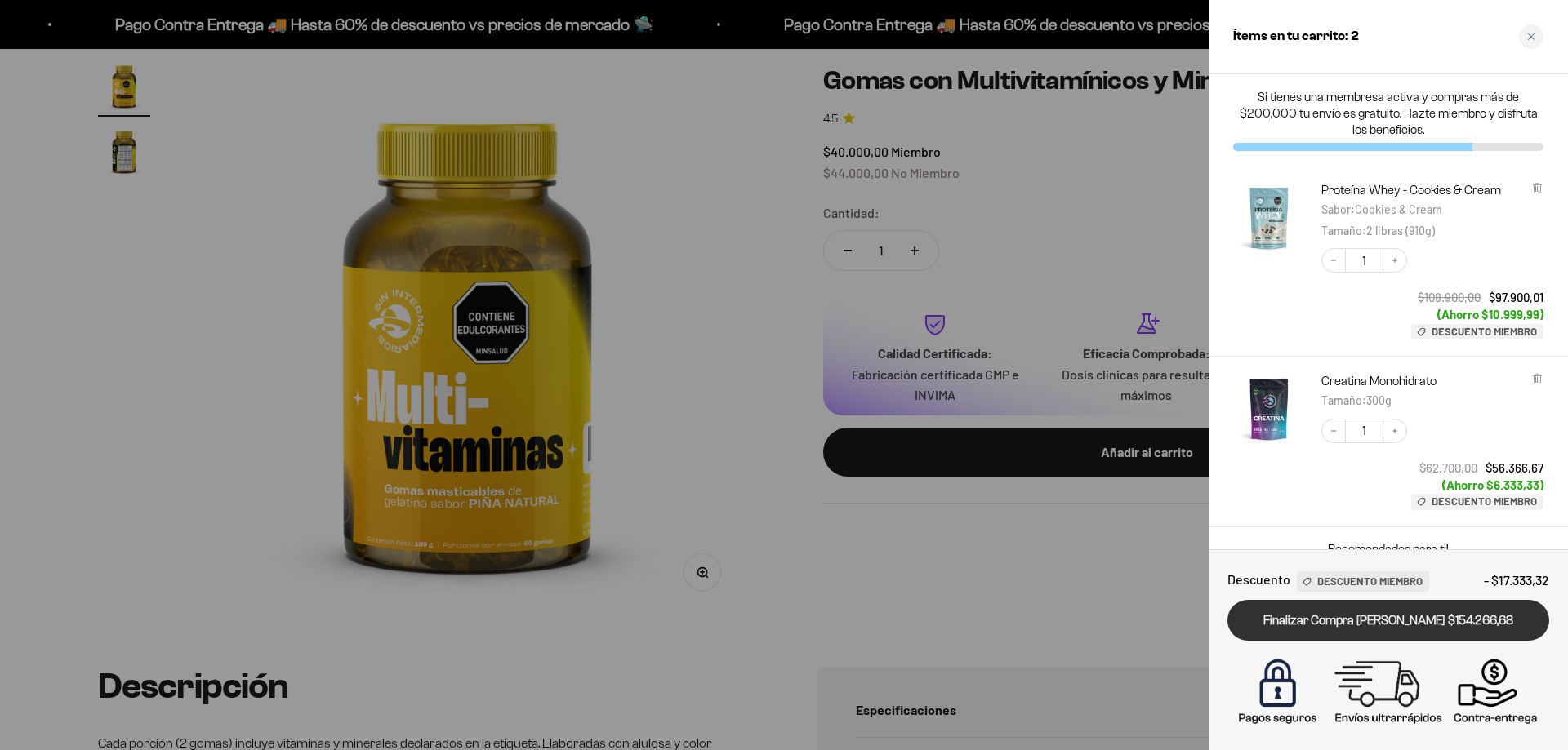
click at [1377, 623] on link "Finalizar Compra Segura $154.266,68" at bounding box center [1388, 620] width 321 height 41
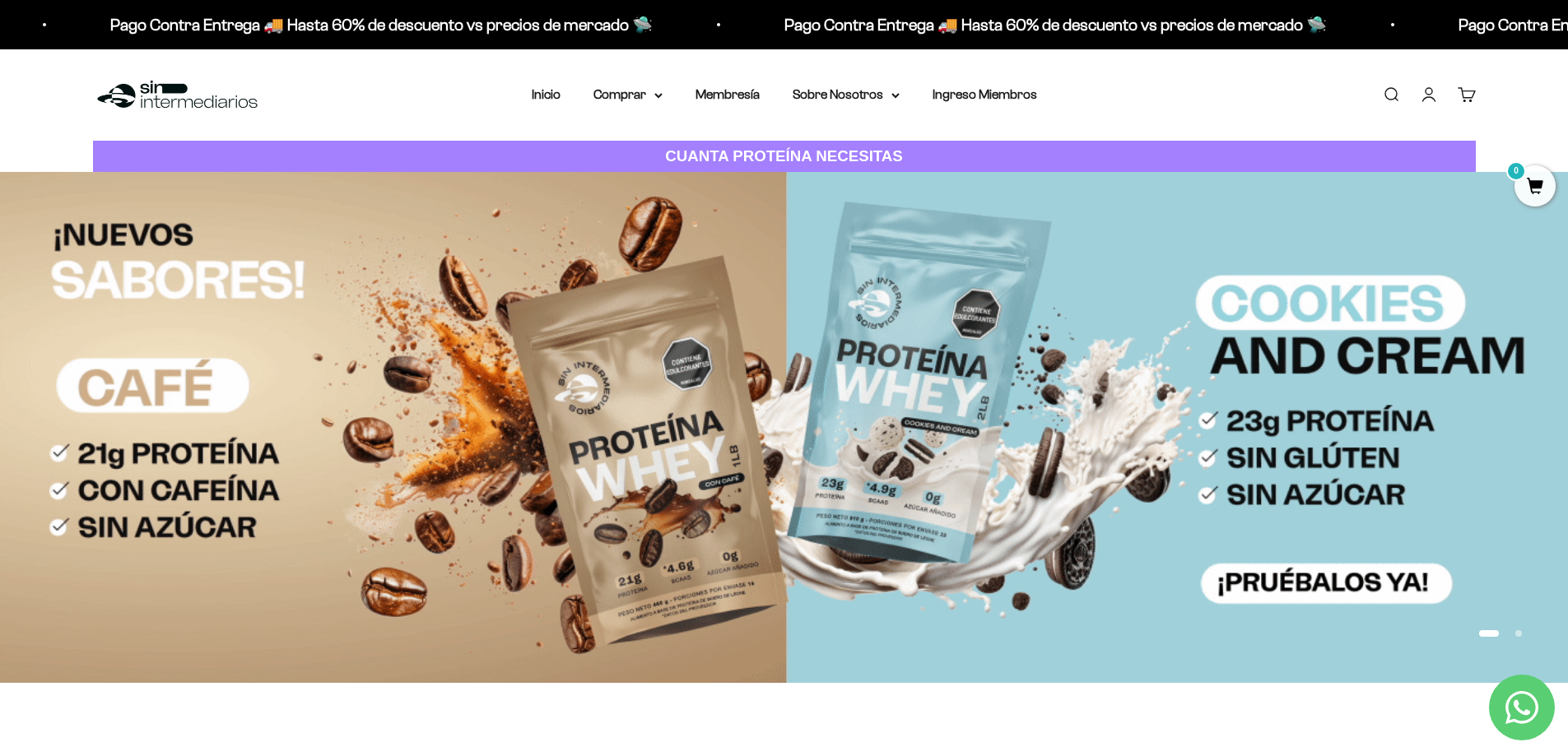
click at [1419, 96] on link "Cuenta" at bounding box center [1428, 94] width 18 height 18
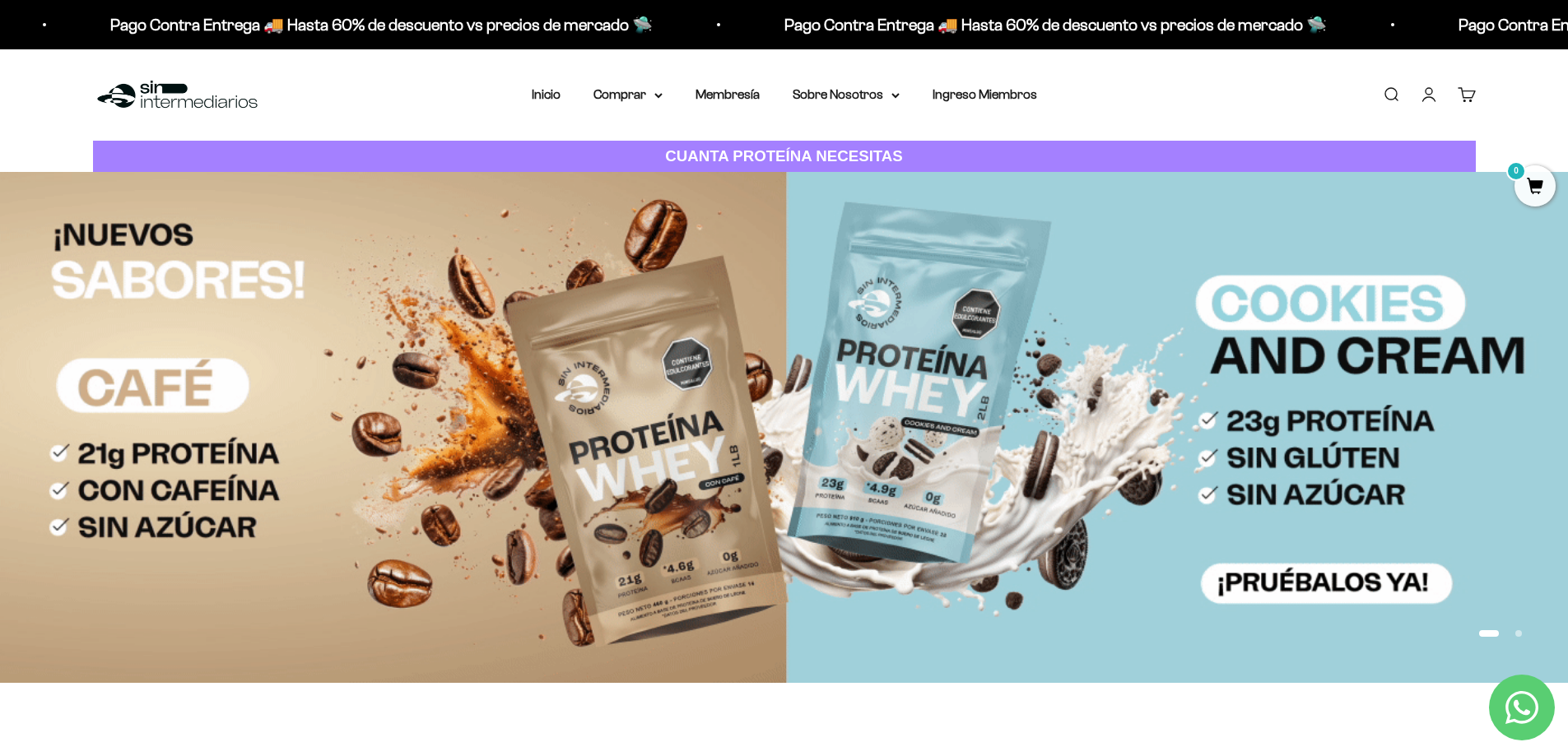
click at [1422, 101] on link "Cuenta" at bounding box center [1428, 94] width 18 height 18
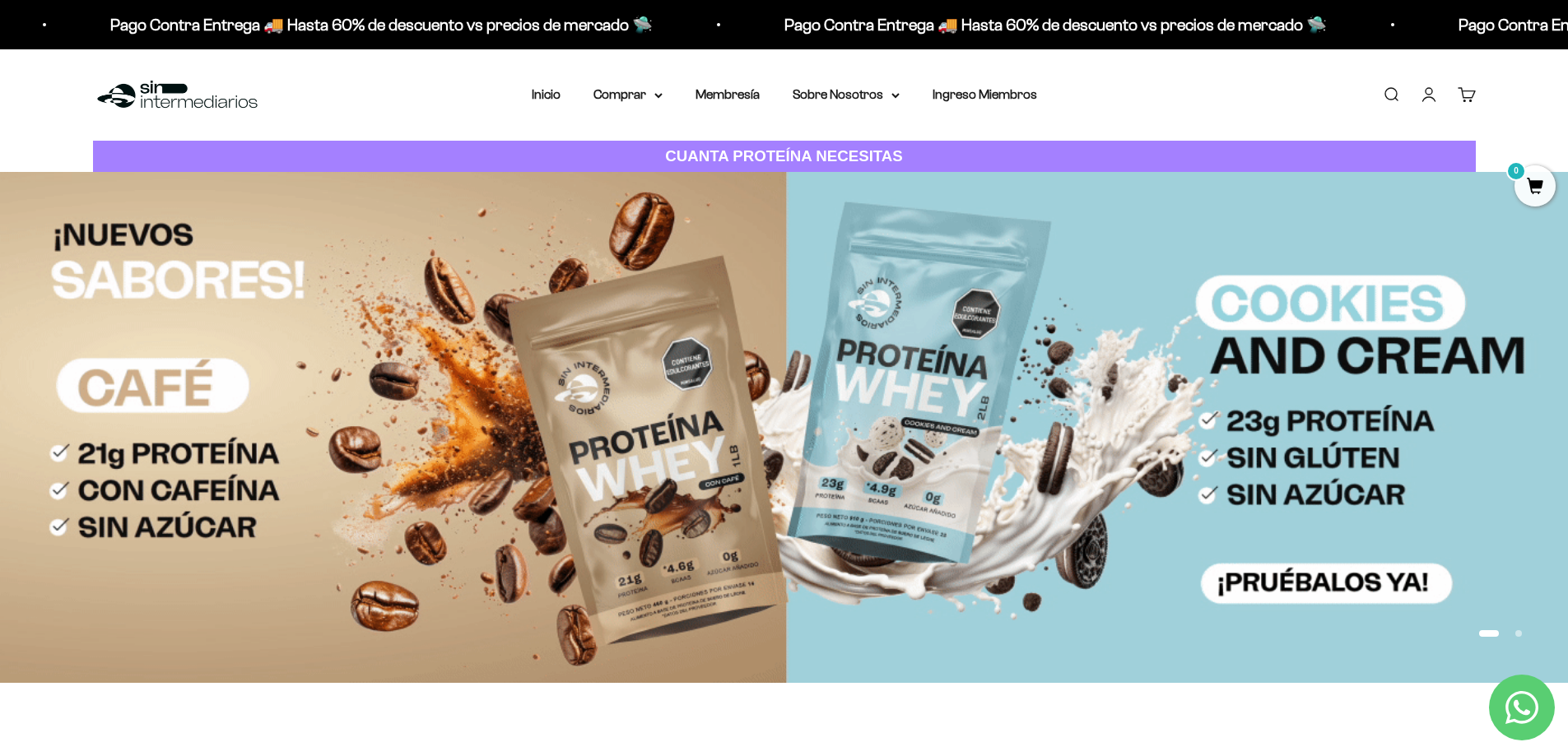
click at [1432, 99] on link "Cuenta" at bounding box center [1428, 94] width 18 height 18
